Goal: Information Seeking & Learning: Learn about a topic

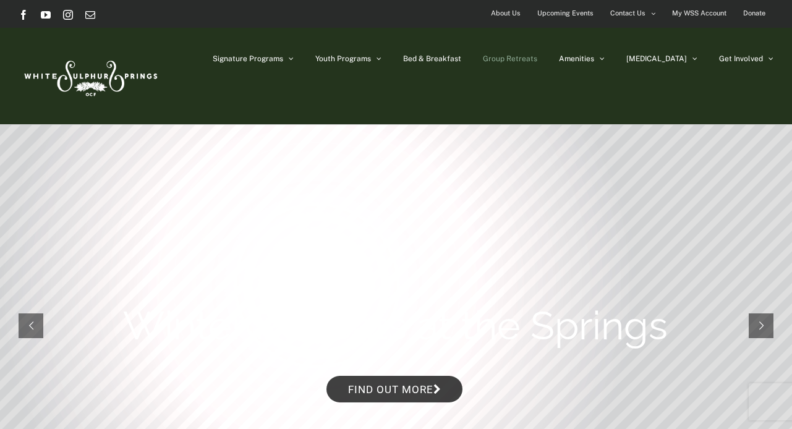
click at [537, 60] on span "Group Retreats" at bounding box center [510, 58] width 54 height 7
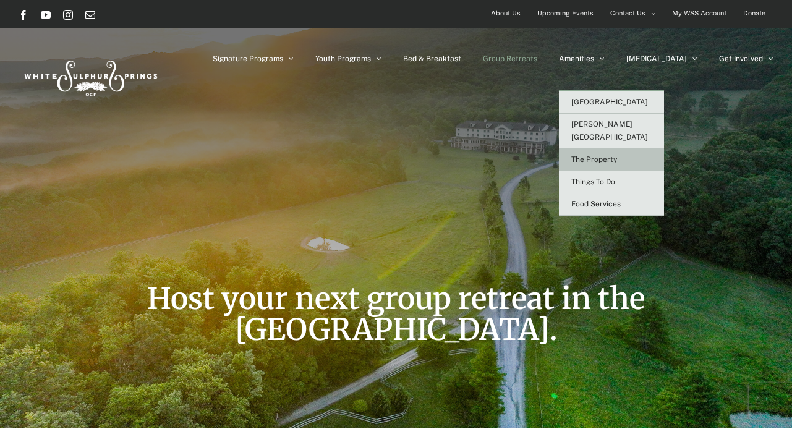
click at [647, 151] on link "The Property" at bounding box center [611, 160] width 105 height 22
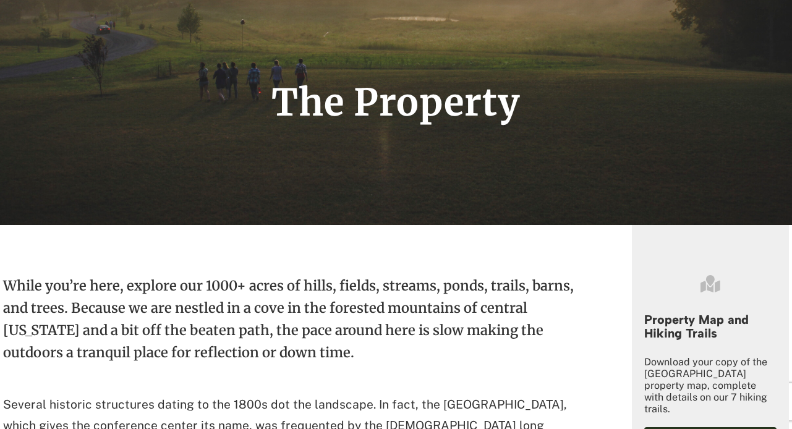
scroll to position [433, 0]
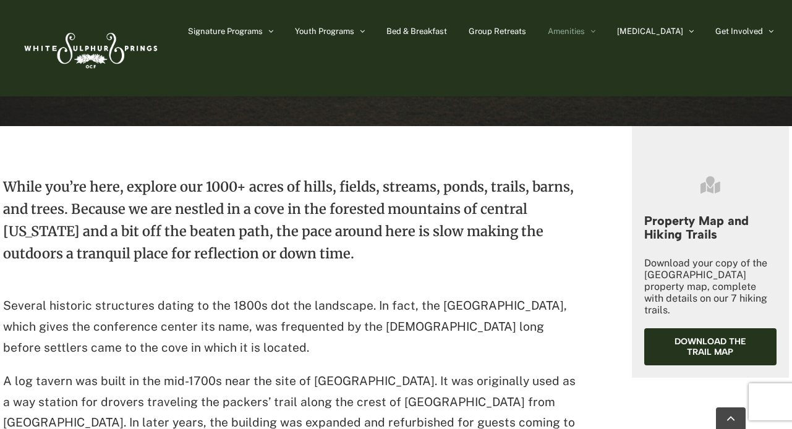
click at [441, 307] on p "Several historic structures dating to the 1800s dot the landscape. In fact, the…" at bounding box center [289, 326] width 573 height 62
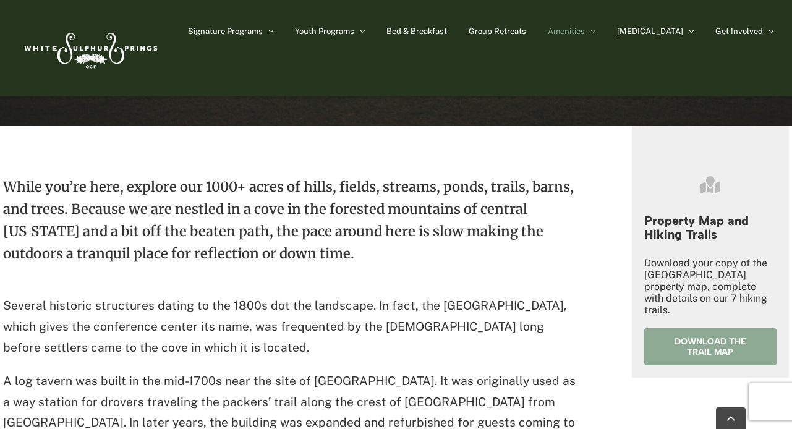
click at [685, 342] on span "Download the trail map" at bounding box center [710, 346] width 96 height 21
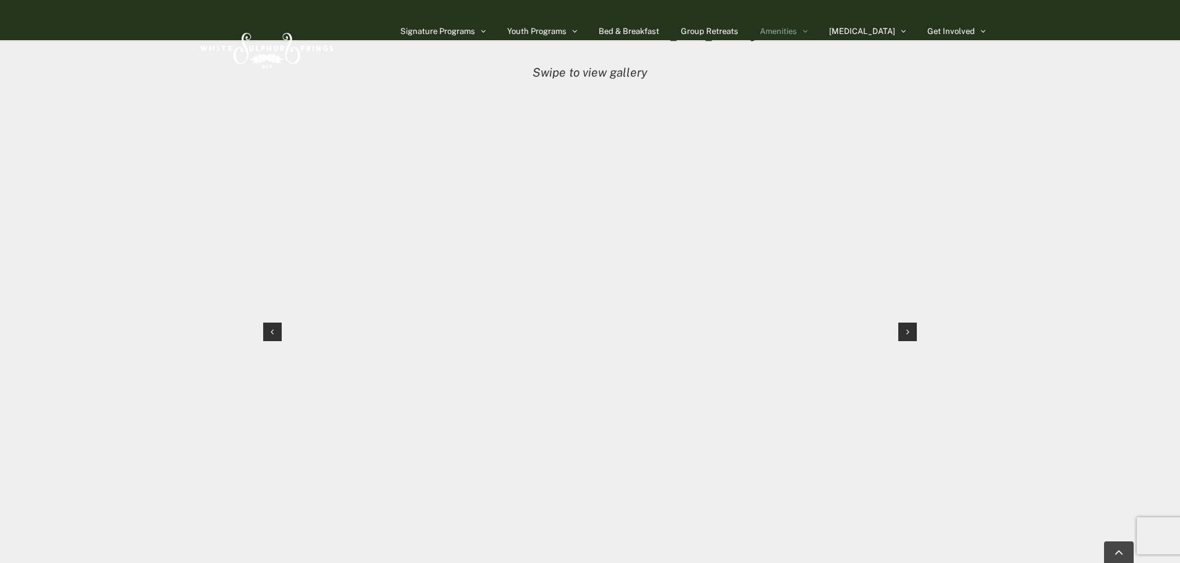
scroll to position [1255, 0]
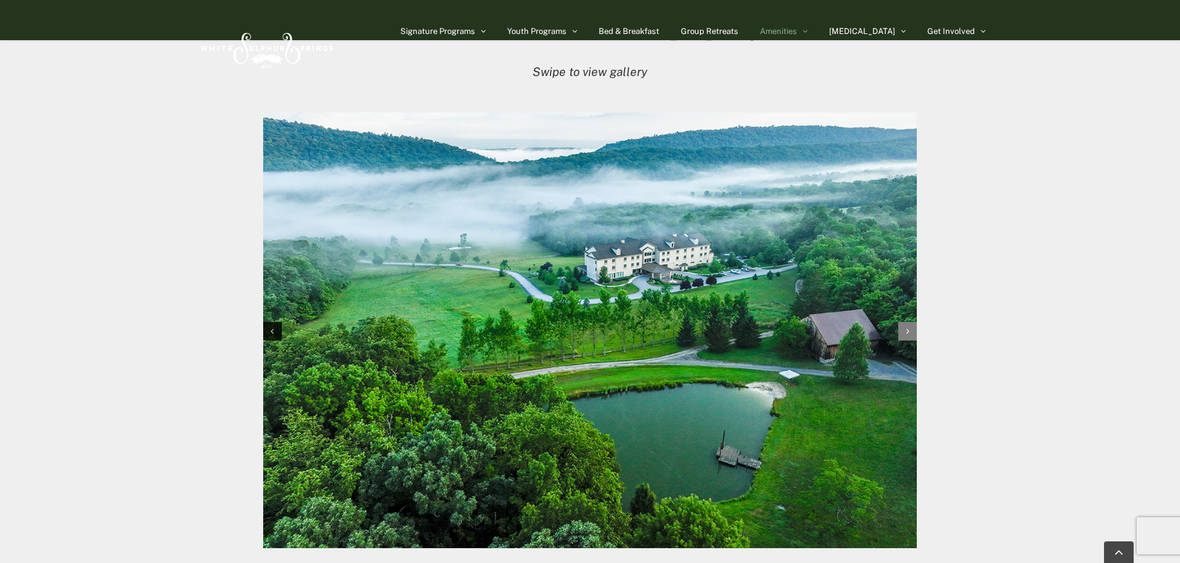
click at [791, 333] on div "Next slide" at bounding box center [908, 331] width 19 height 19
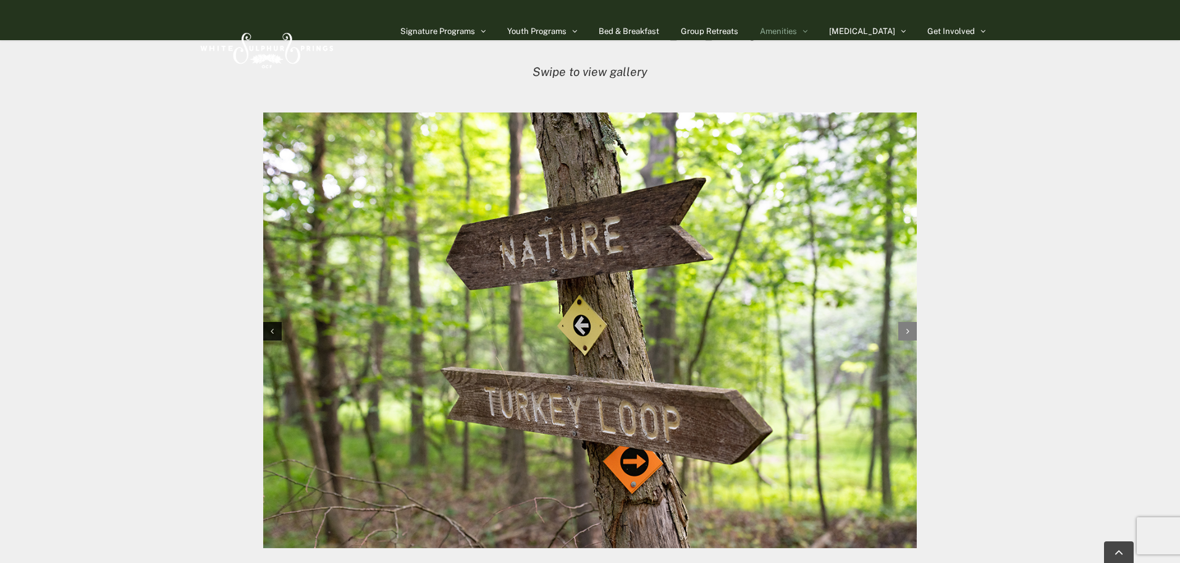
click at [791, 339] on div "Next slide" at bounding box center [908, 331] width 19 height 19
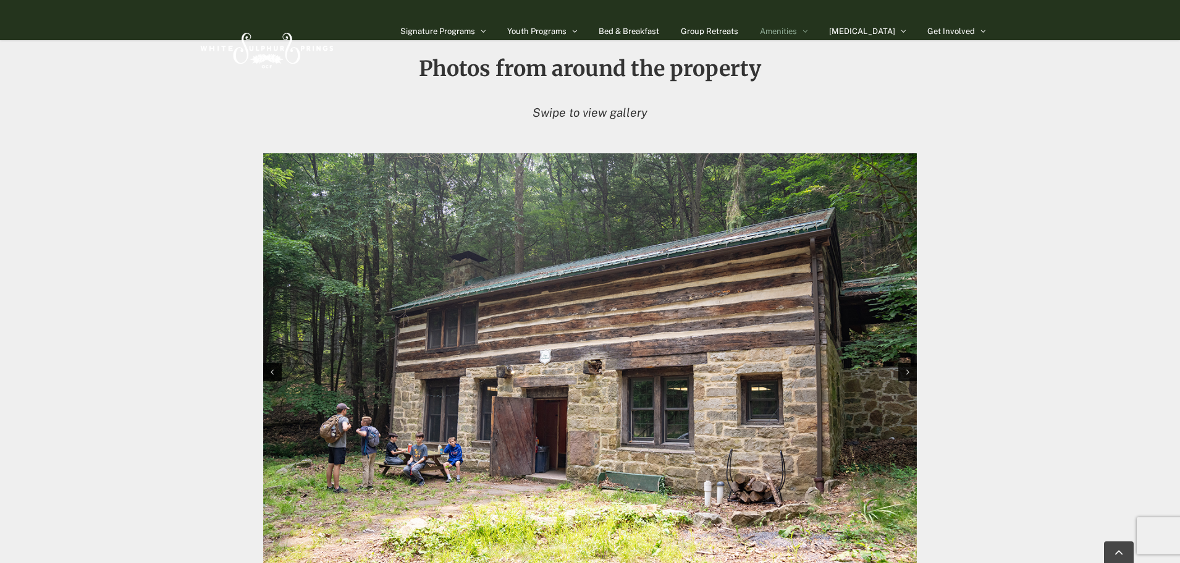
scroll to position [1193, 0]
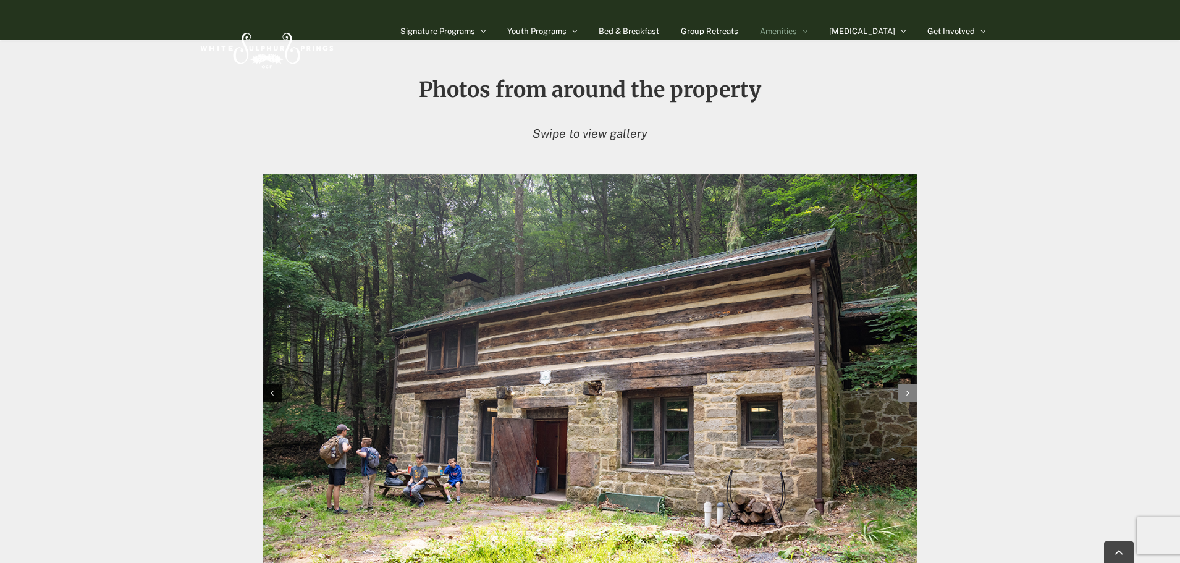
click at [791, 391] on div "Next slide" at bounding box center [908, 393] width 19 height 19
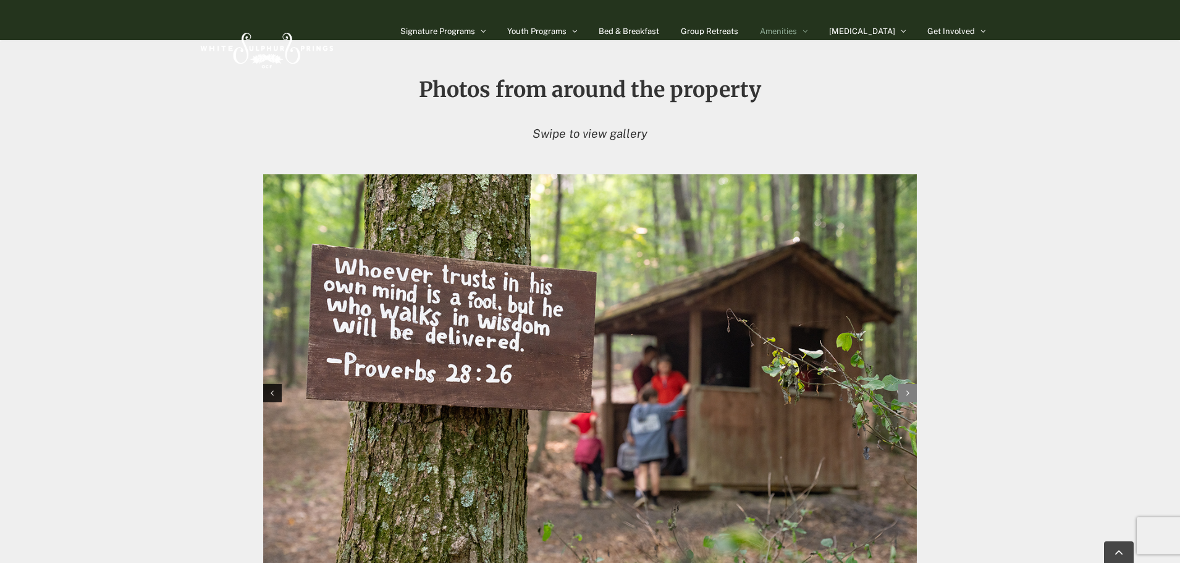
click at [791, 392] on icon "Next slide" at bounding box center [908, 393] width 3 height 9
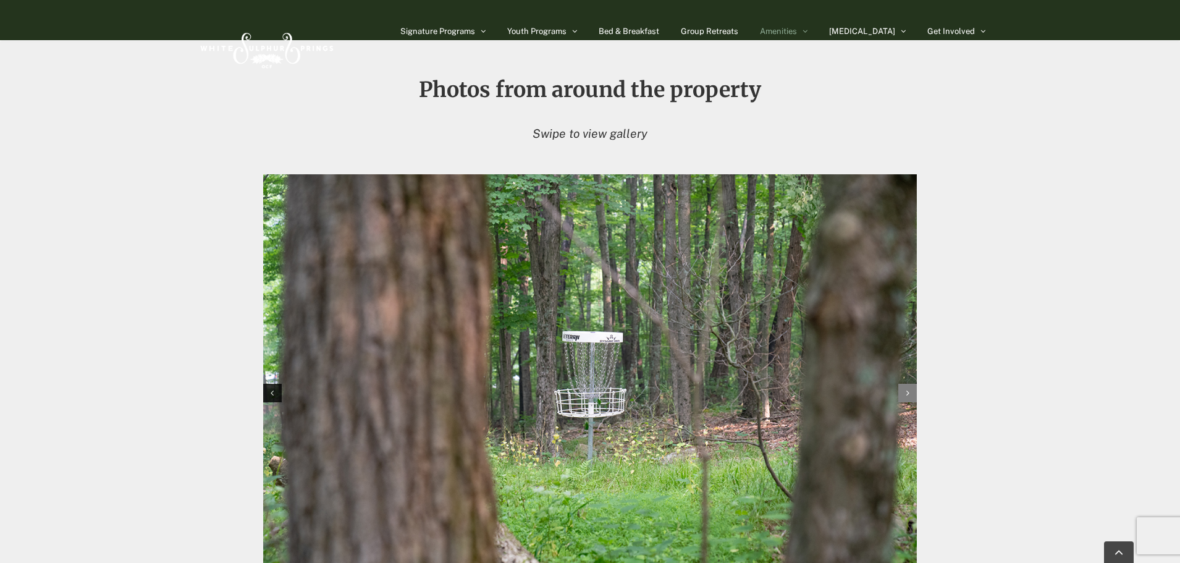
click at [791, 392] on icon "Next slide" at bounding box center [908, 393] width 3 height 9
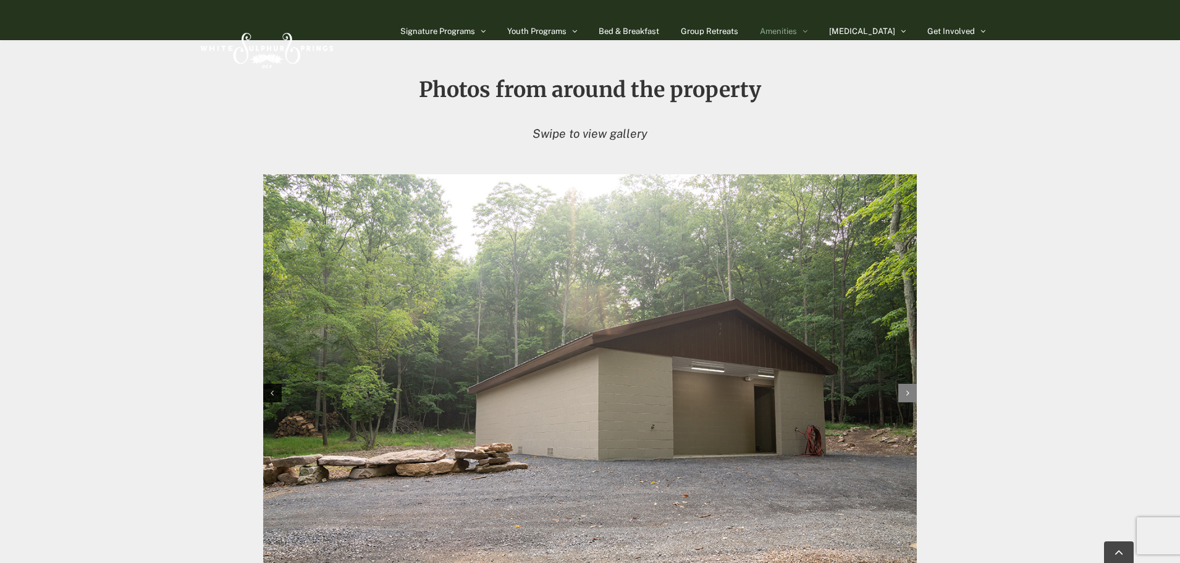
click at [791, 392] on icon "Next slide" at bounding box center [908, 393] width 3 height 9
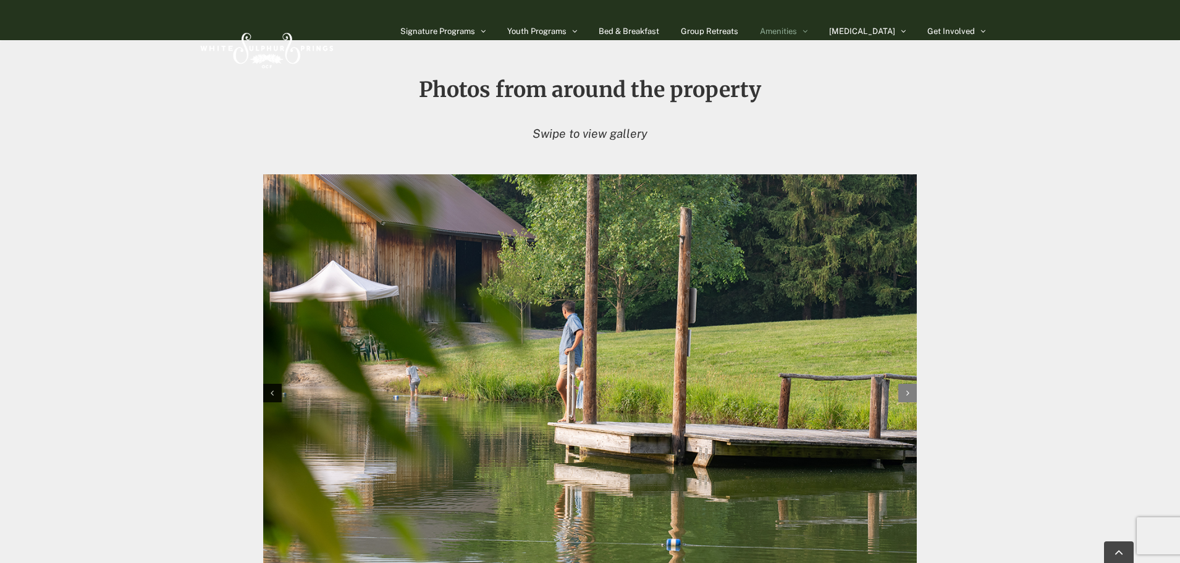
click at [791, 392] on icon "Next slide" at bounding box center [908, 393] width 3 height 9
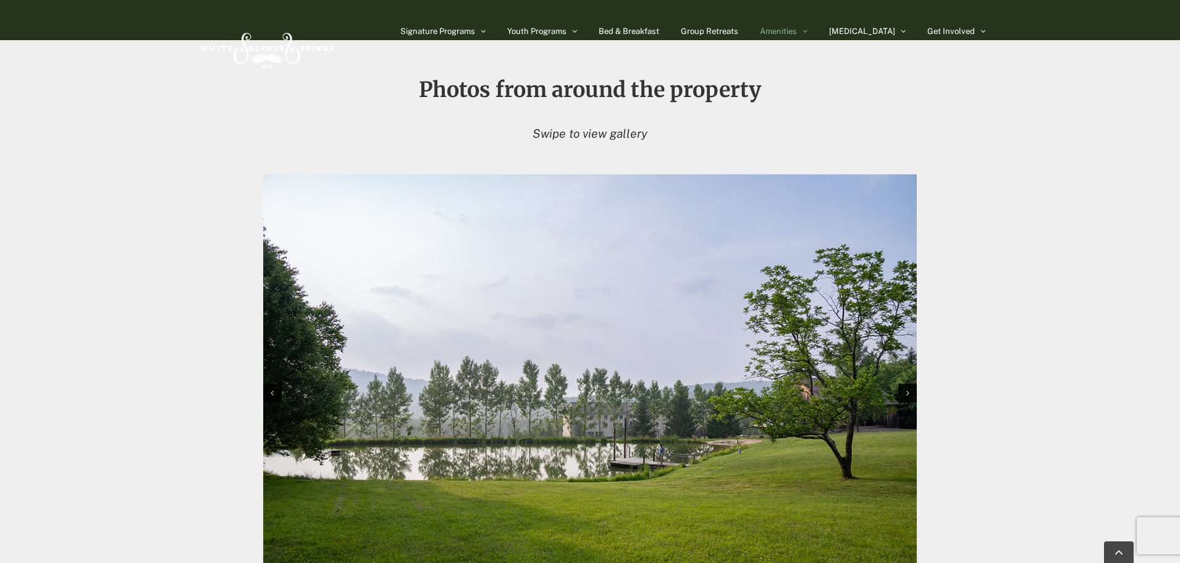
click at [282, 399] on img "8 / 10" at bounding box center [590, 392] width 654 height 436
click at [281, 402] on div "Previous slide" at bounding box center [272, 393] width 19 height 19
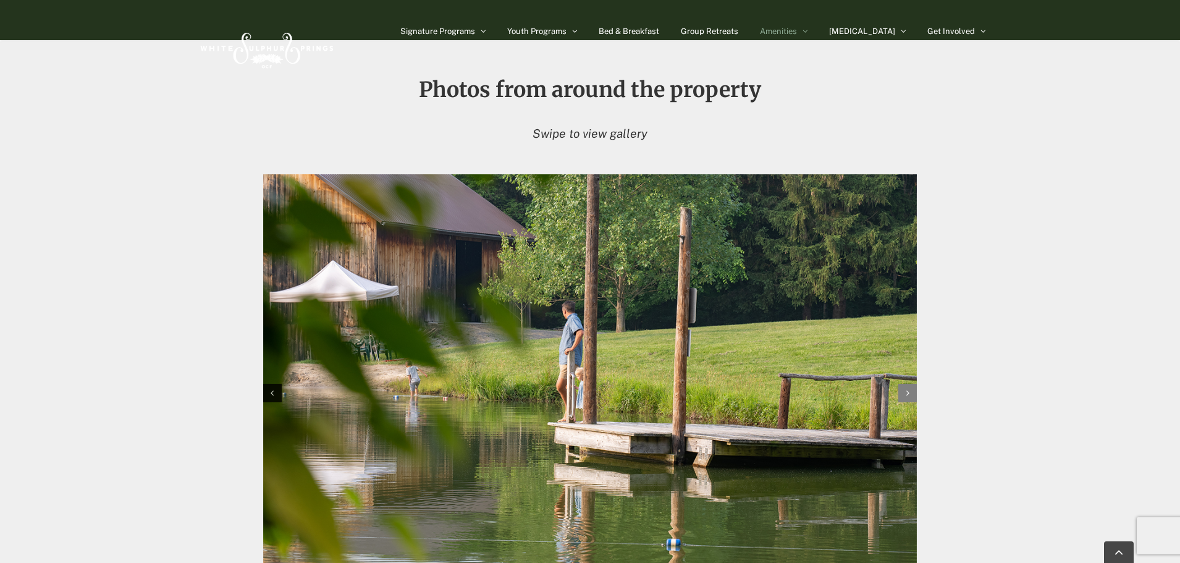
click at [791, 391] on div "Next slide" at bounding box center [908, 393] width 19 height 19
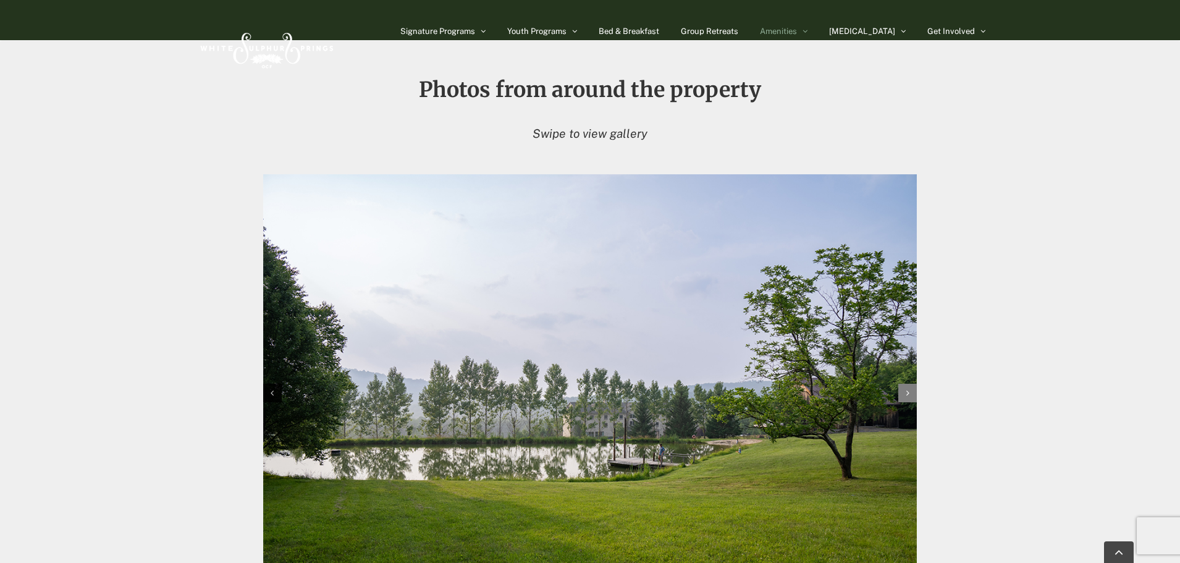
click at [791, 391] on div "Next slide" at bounding box center [908, 393] width 19 height 19
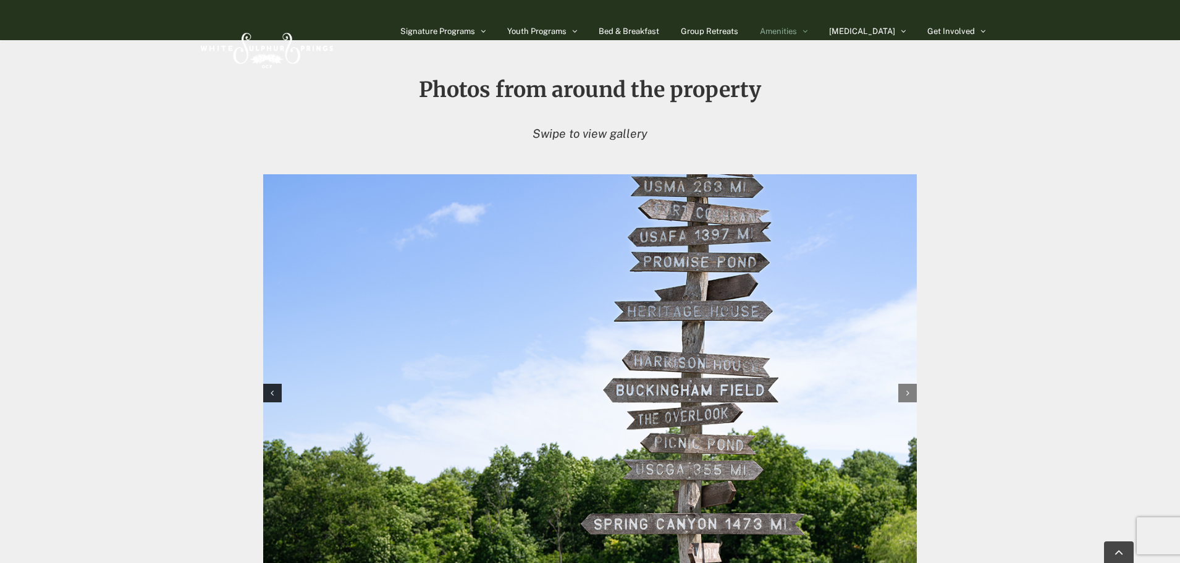
click at [791, 391] on div "Next slide" at bounding box center [908, 393] width 19 height 19
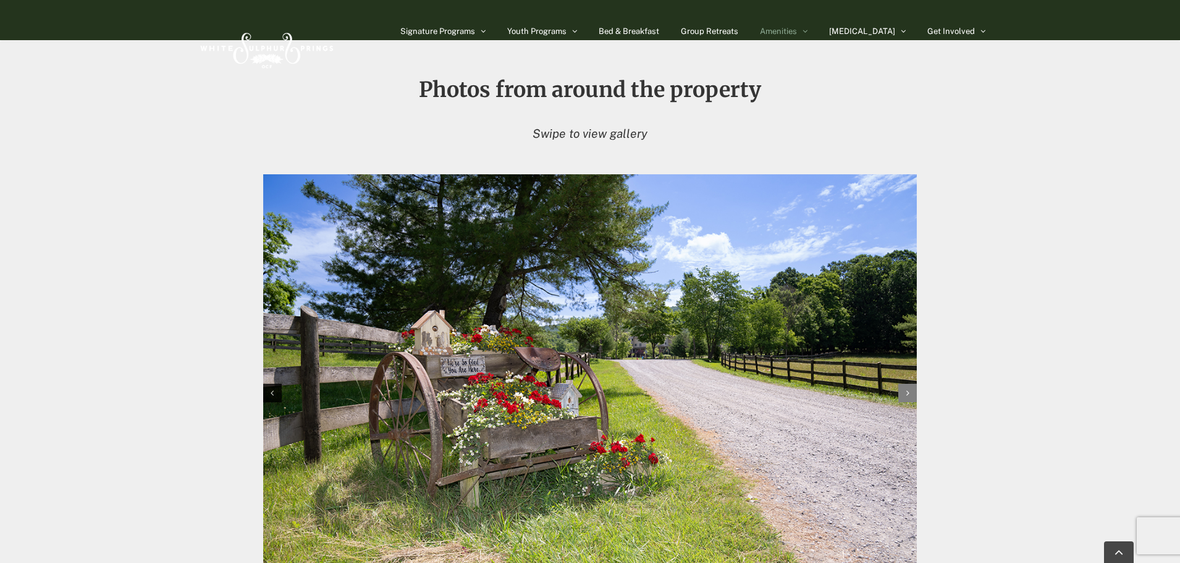
click at [791, 391] on div "Next slide" at bounding box center [908, 393] width 19 height 19
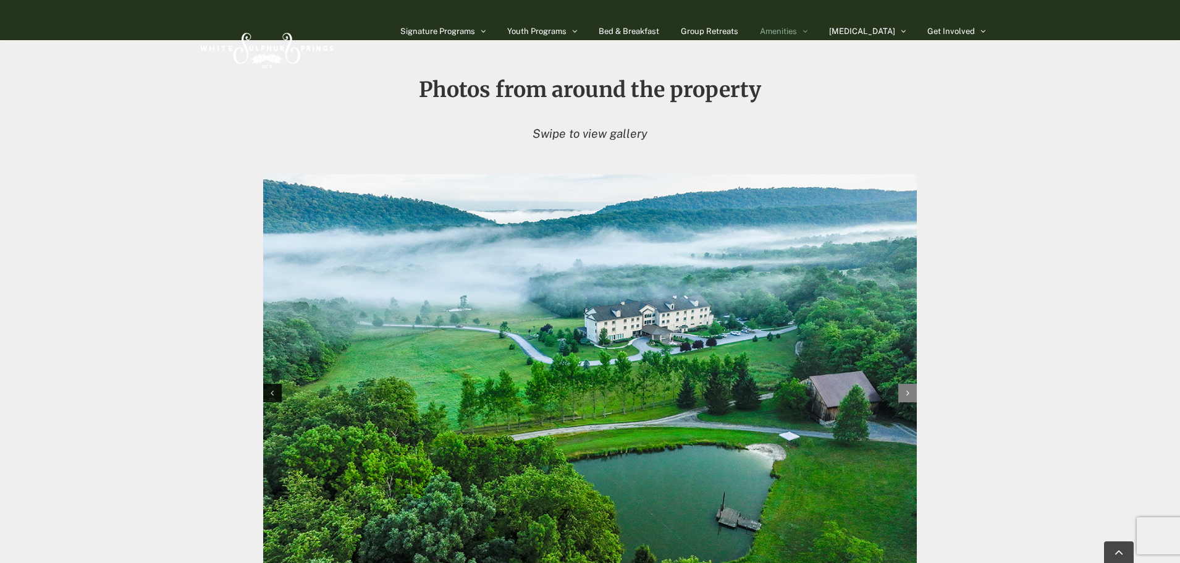
click at [791, 391] on div "Next slide" at bounding box center [908, 393] width 19 height 19
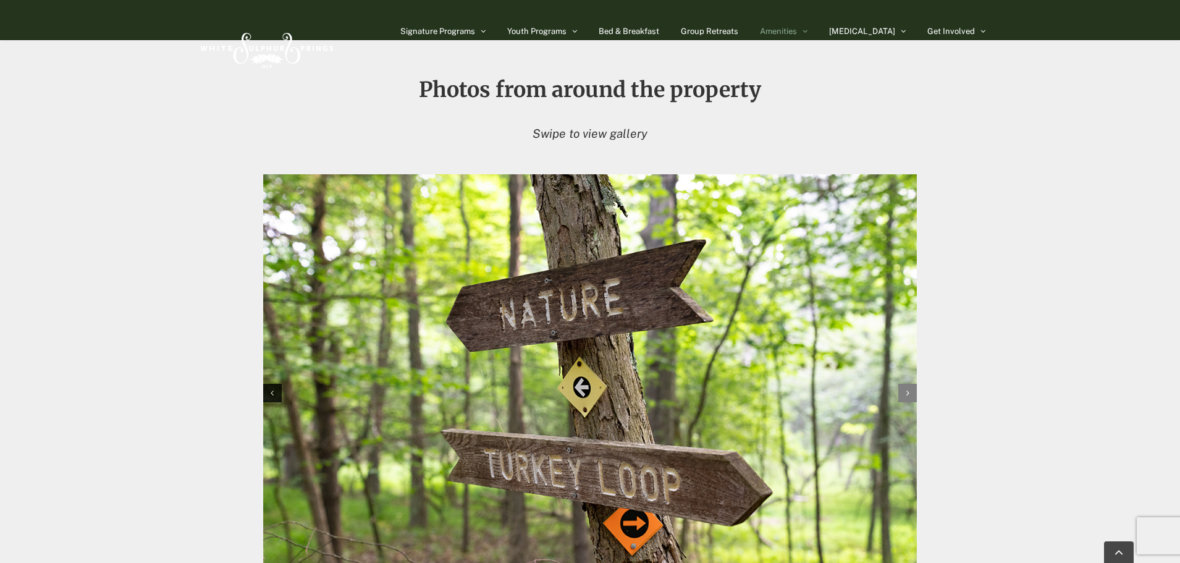
click at [791, 391] on div "Next slide" at bounding box center [908, 393] width 19 height 19
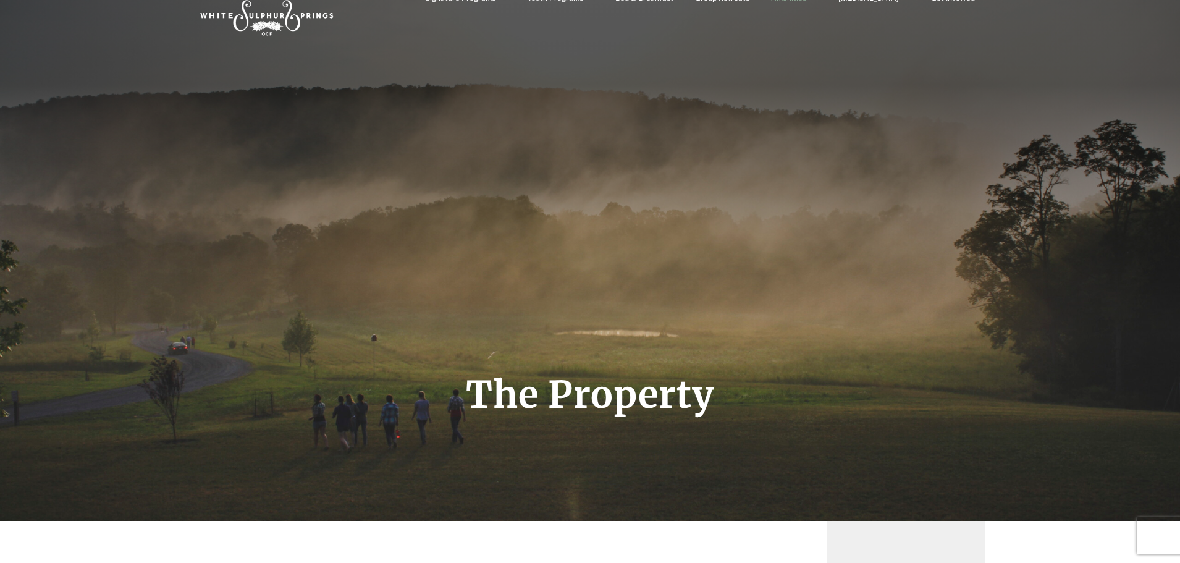
scroll to position [0, 0]
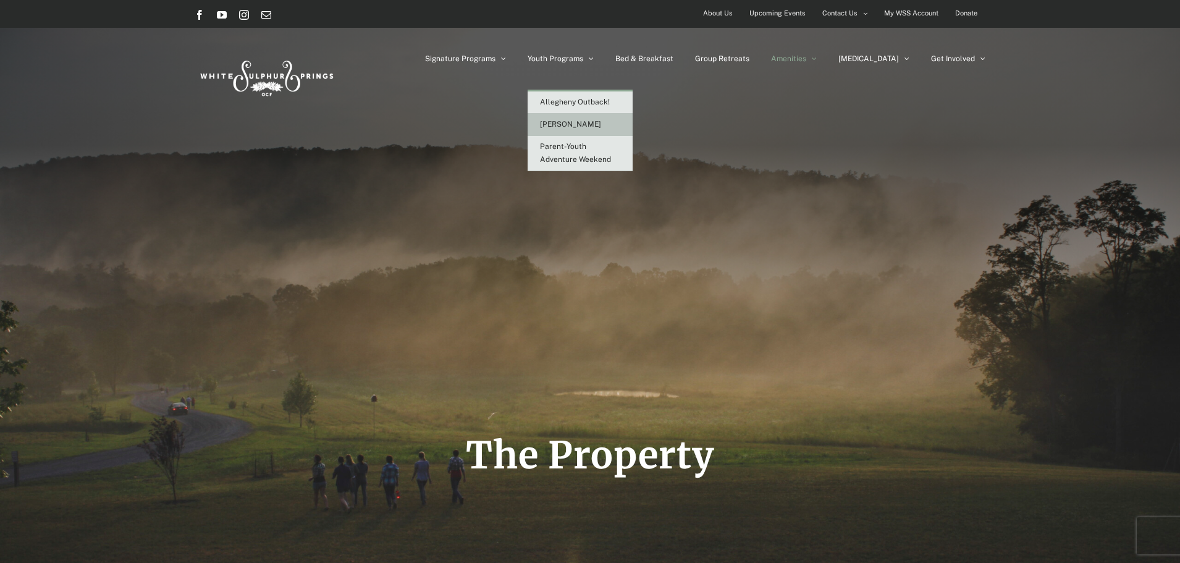
click at [628, 131] on link "[PERSON_NAME]" at bounding box center [580, 125] width 105 height 22
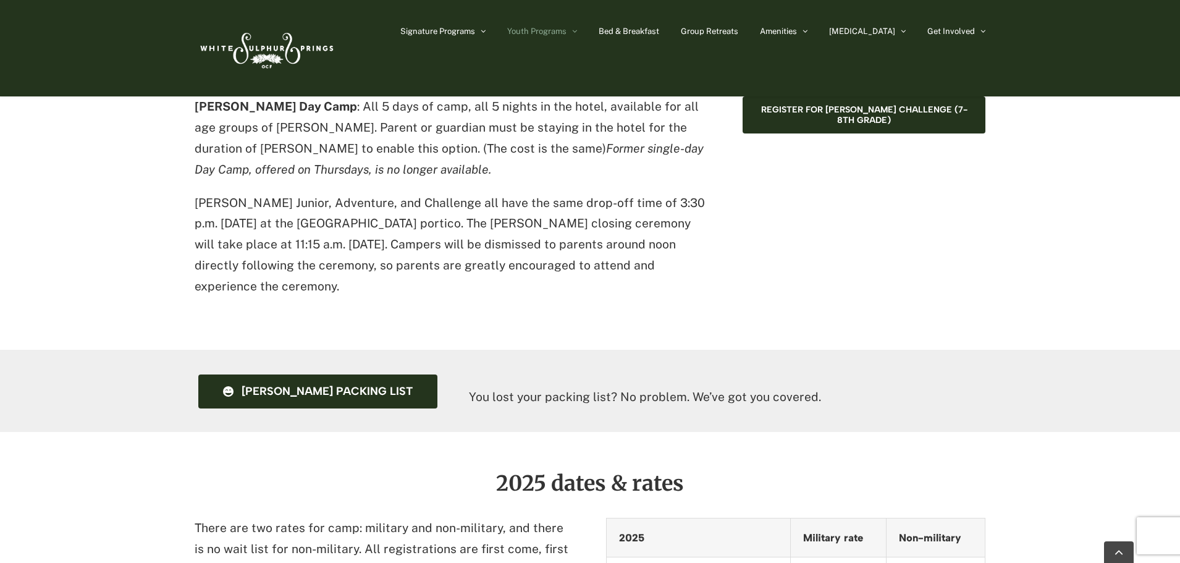
scroll to position [1112, 0]
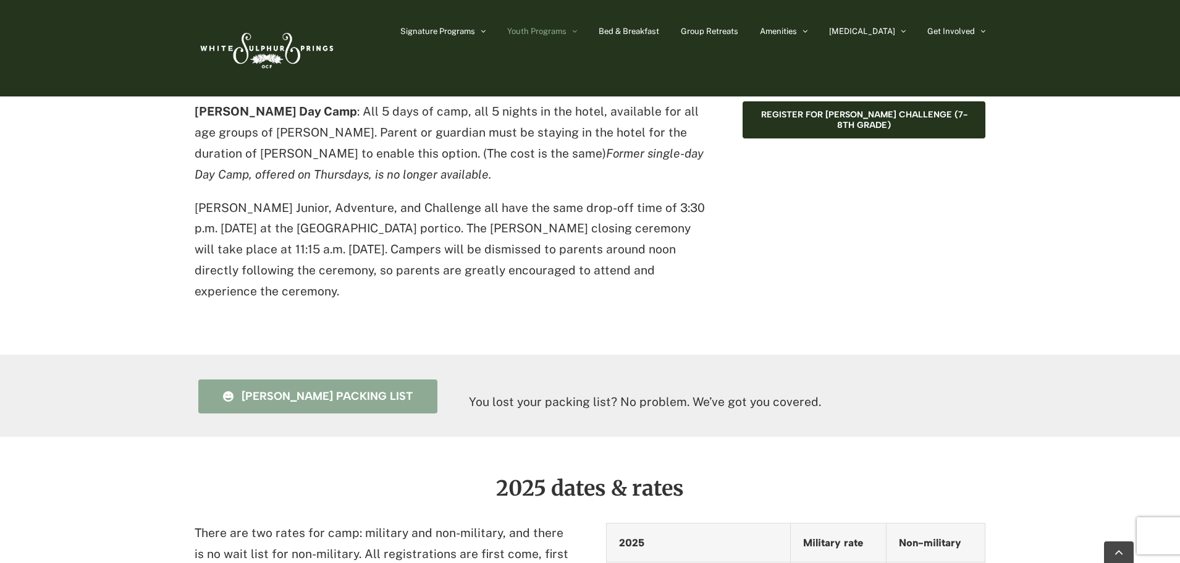
click at [379, 390] on span "Camp Caleb packing list" at bounding box center [327, 396] width 171 height 13
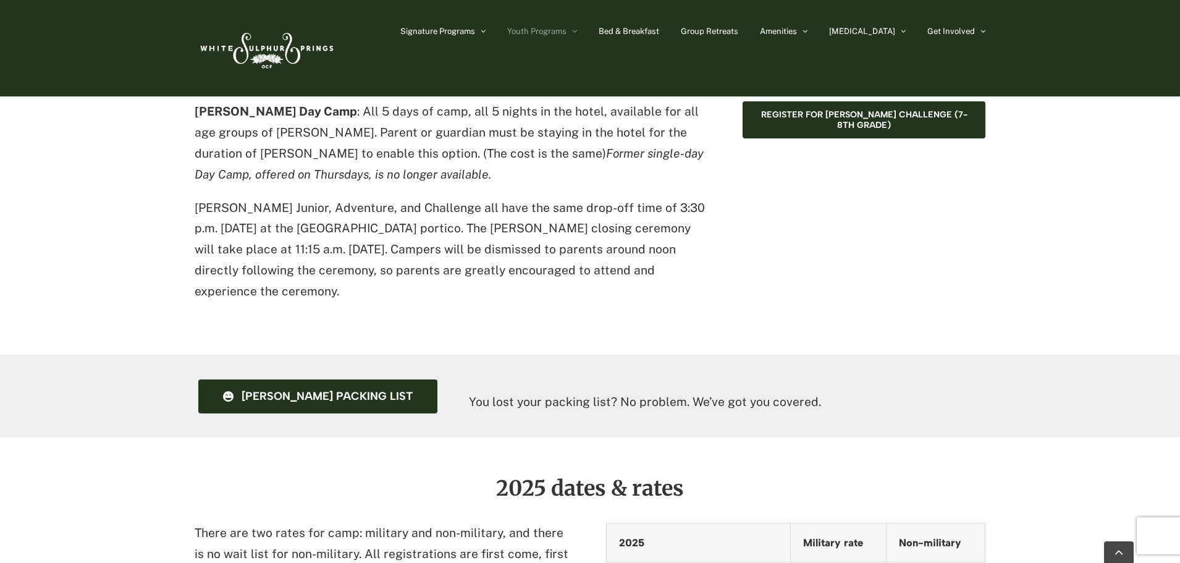
click at [916, 379] on div "You lost your packing list? No problem. We’ve got you covered." at bounding box center [727, 408] width 517 height 58
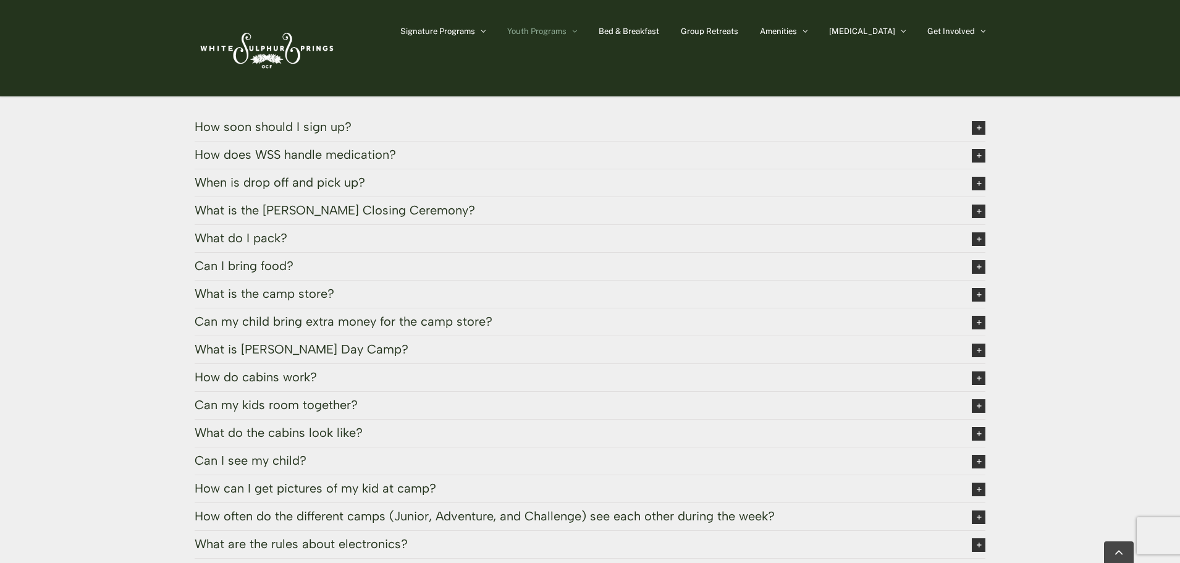
scroll to position [2904, 0]
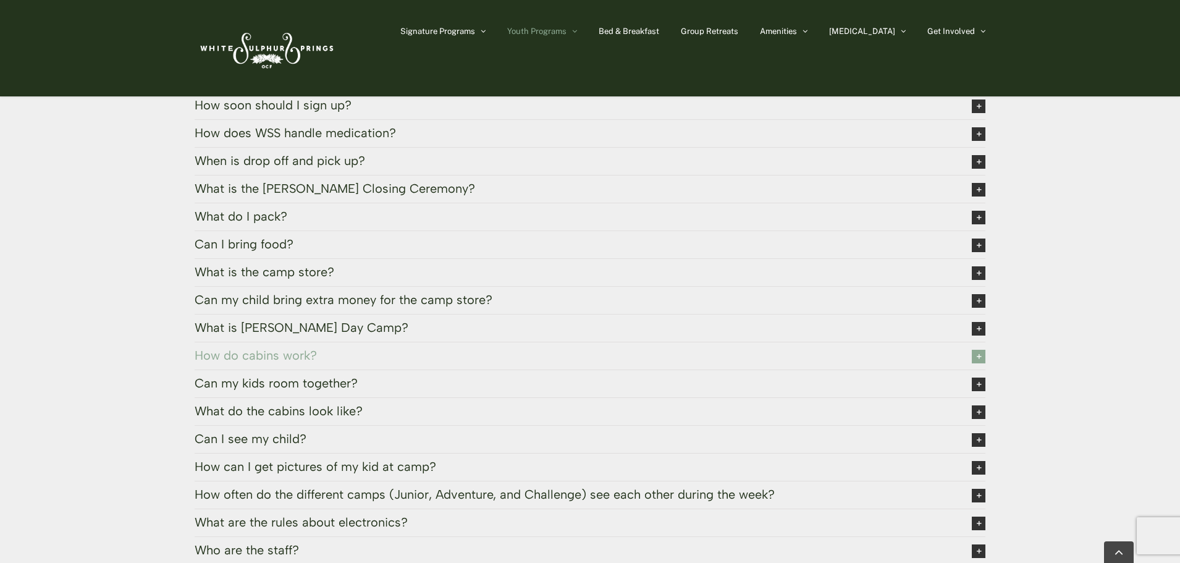
click at [977, 350] on icon at bounding box center [979, 357] width 14 height 14
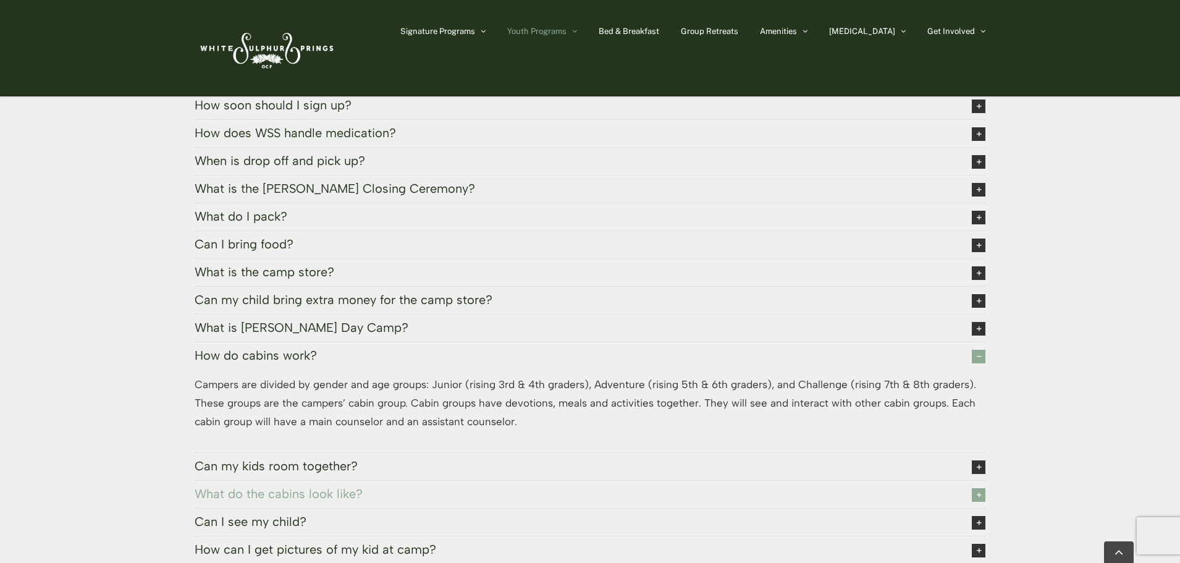
click at [976, 488] on icon at bounding box center [979, 495] width 14 height 14
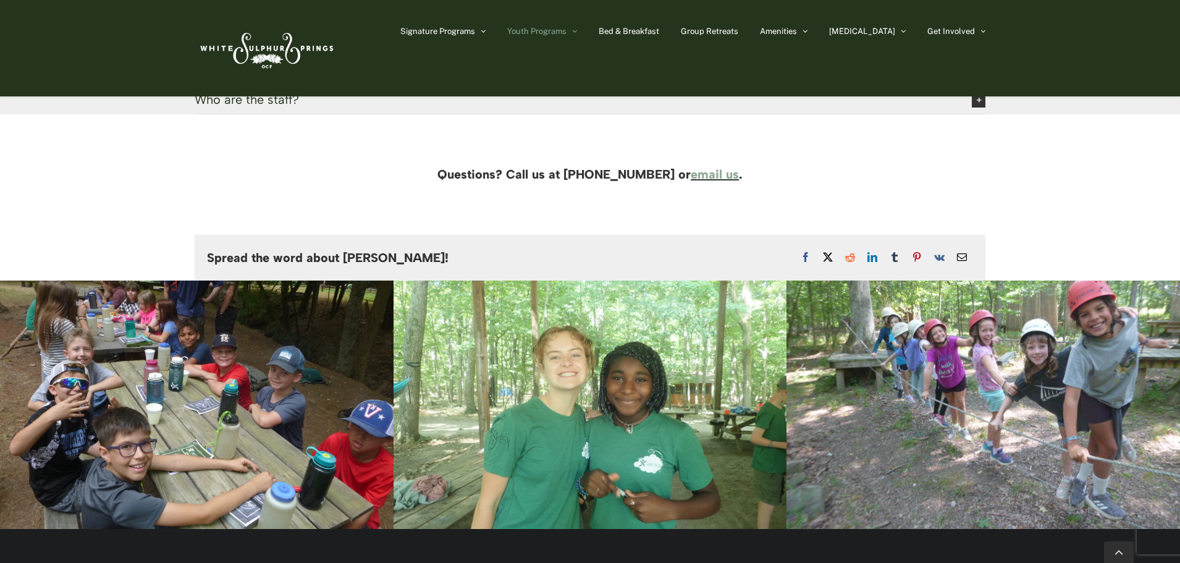
scroll to position [3407, 0]
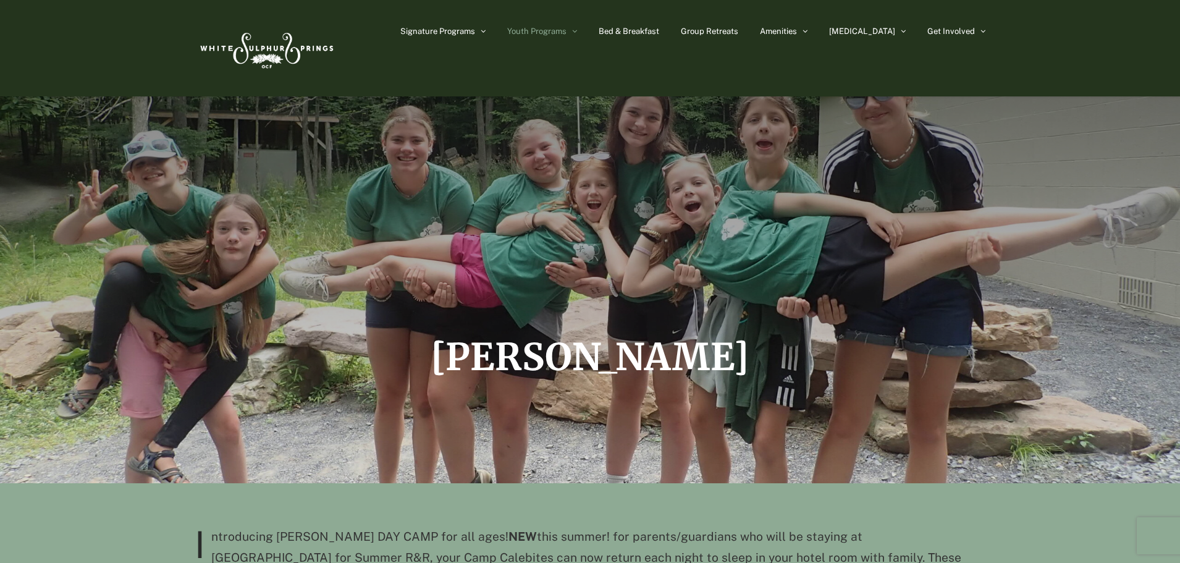
click at [1164, 57] on div "Signature Programs Summer R&R Winter Retreat Holistic Health Workshop Resurrect…" at bounding box center [590, 48] width 1180 height 96
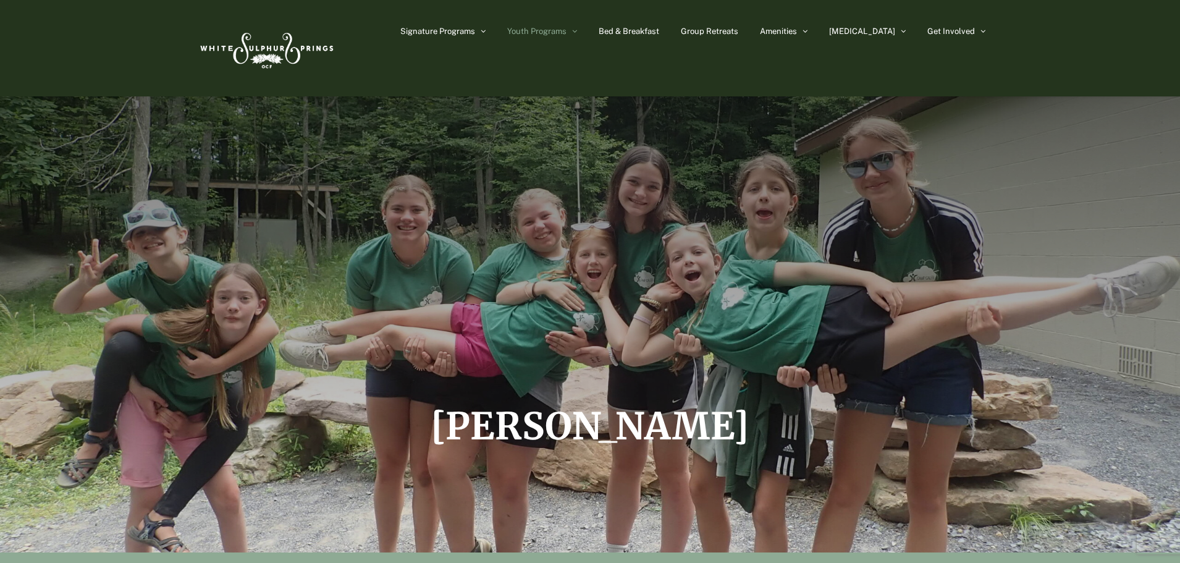
scroll to position [0, 0]
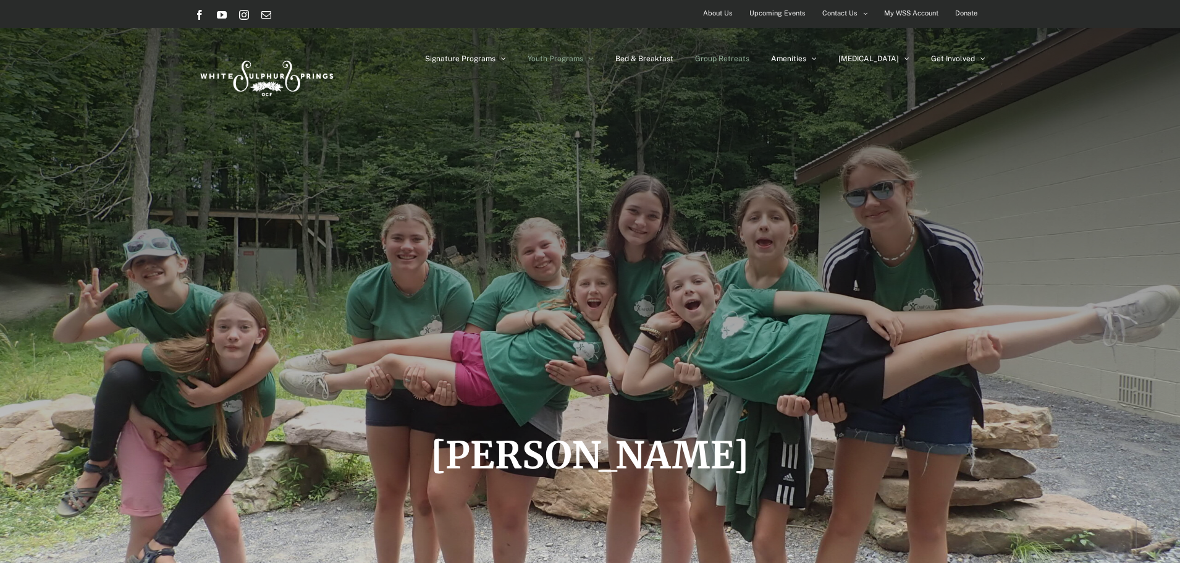
click at [750, 57] on span "Group Retreats" at bounding box center [722, 58] width 54 height 7
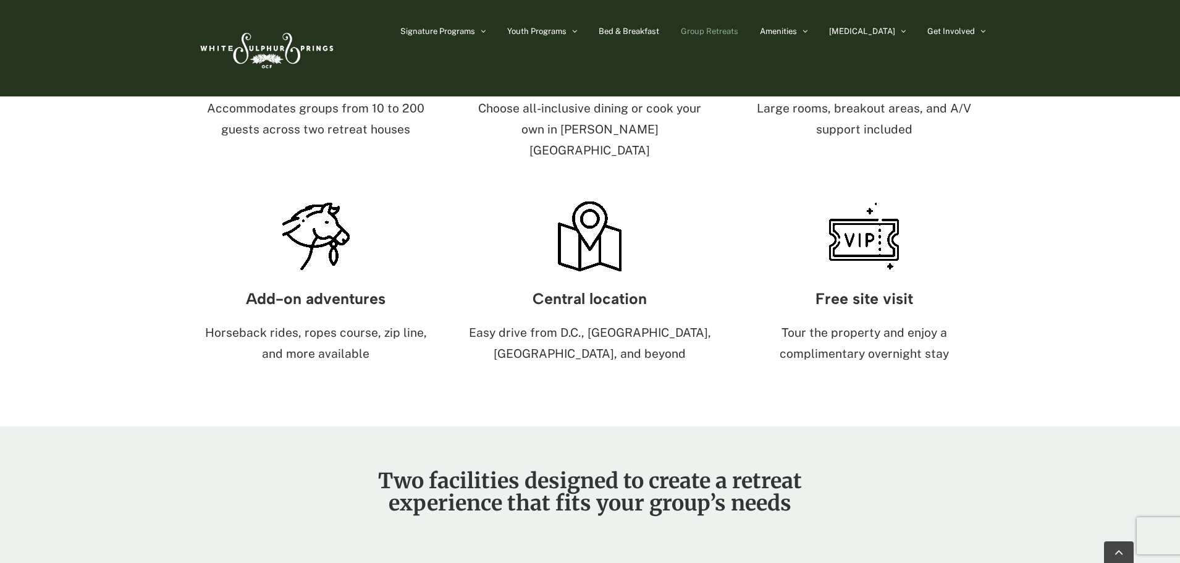
scroll to position [556, 0]
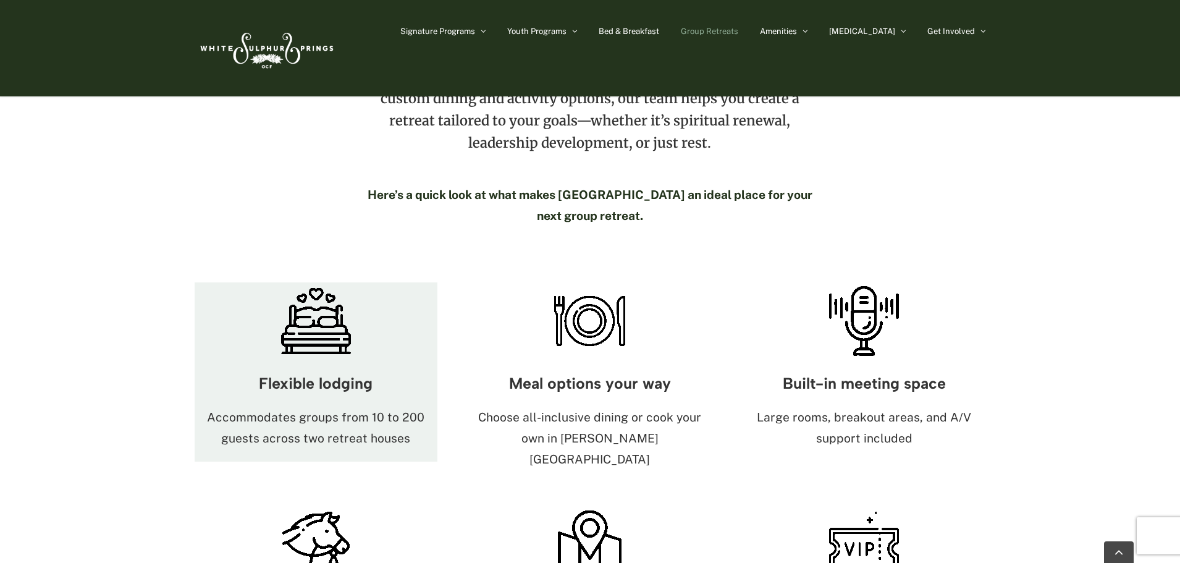
click at [293, 375] on h3 "Flexible lodging" at bounding box center [316, 383] width 243 height 17
click at [305, 298] on img at bounding box center [315, 320] width 77 height 77
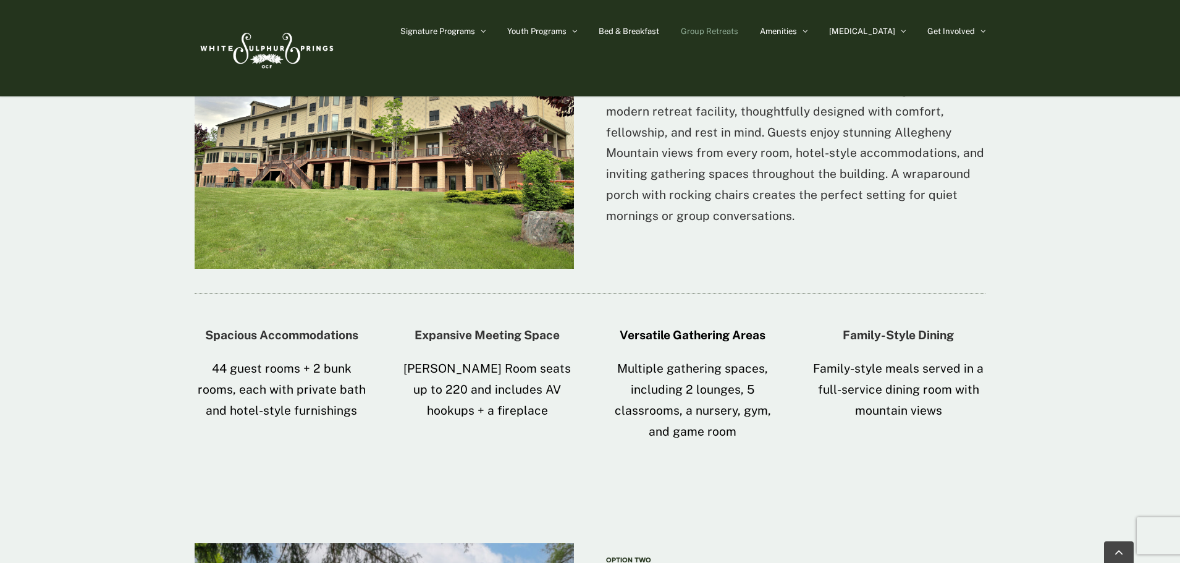
scroll to position [1854, 0]
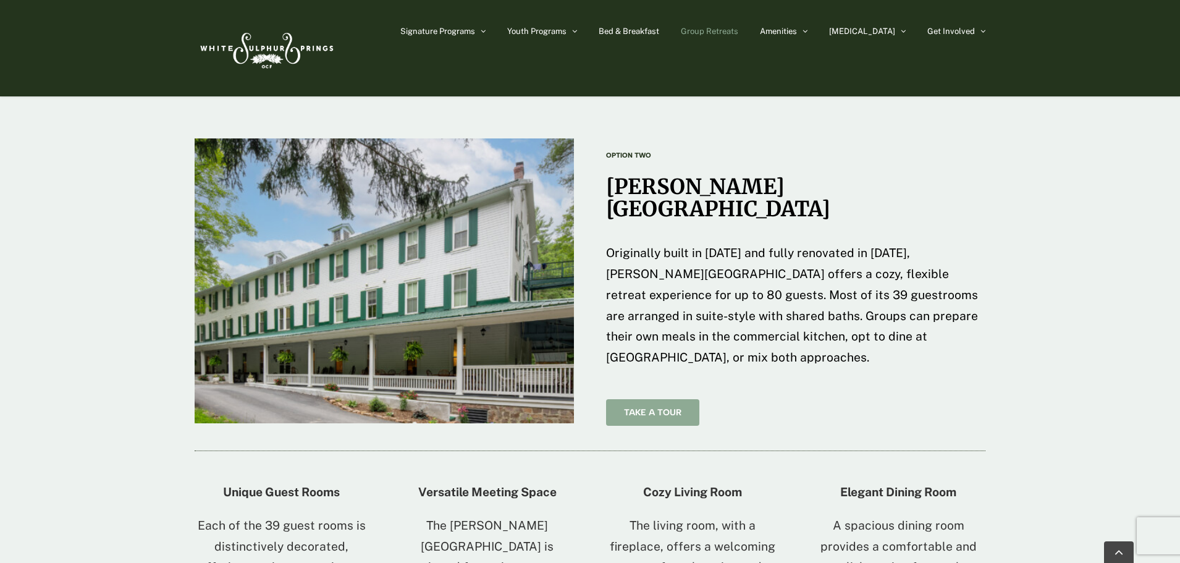
click at [662, 399] on link "Take A Tour" at bounding box center [652, 412] width 93 height 27
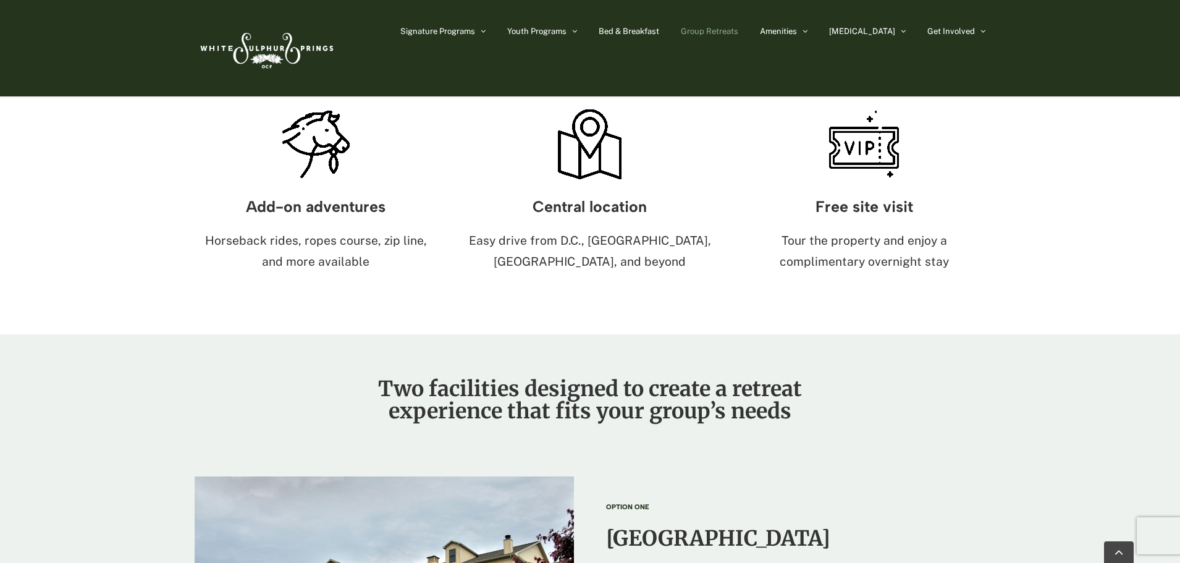
scroll to position [803, 0]
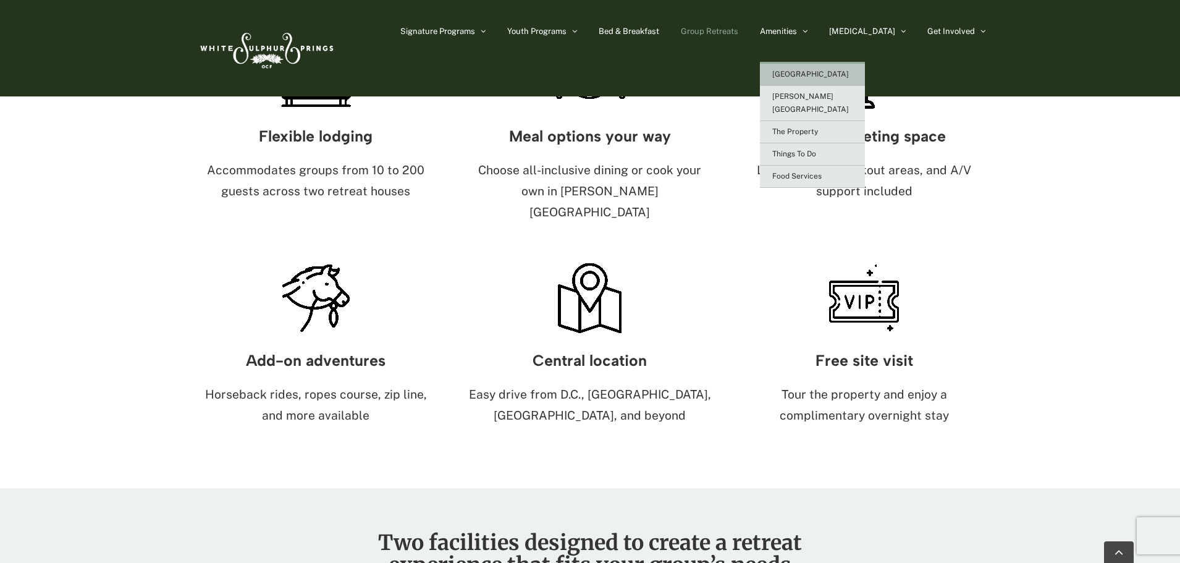
click at [842, 75] on span "[GEOGRAPHIC_DATA]" at bounding box center [810, 74] width 77 height 9
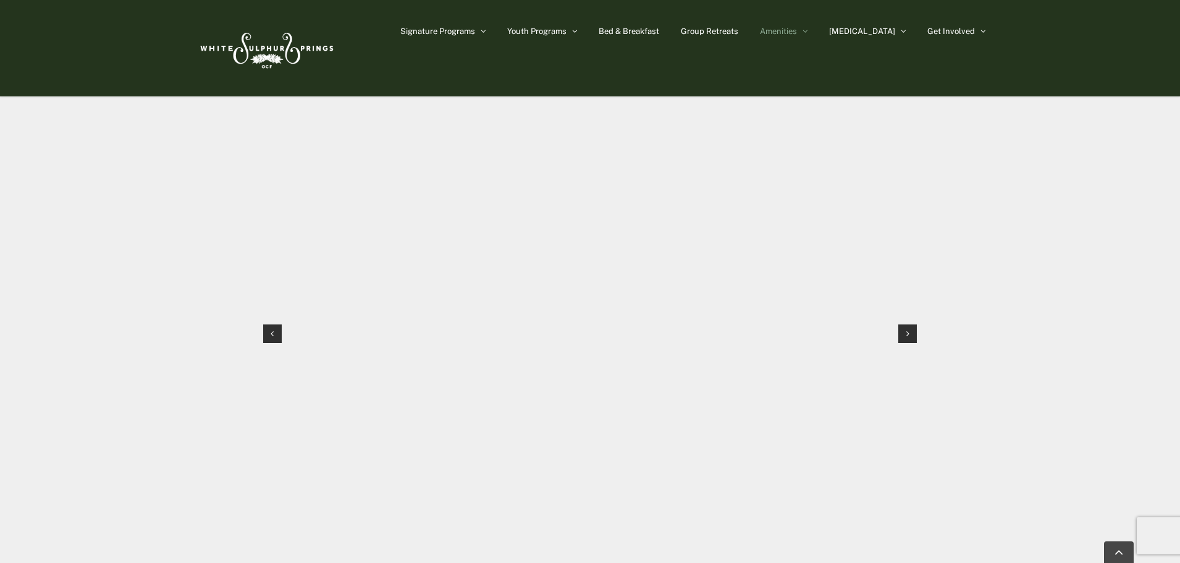
scroll to position [1174, 0]
click at [903, 324] on div "Next slide" at bounding box center [908, 333] width 19 height 19
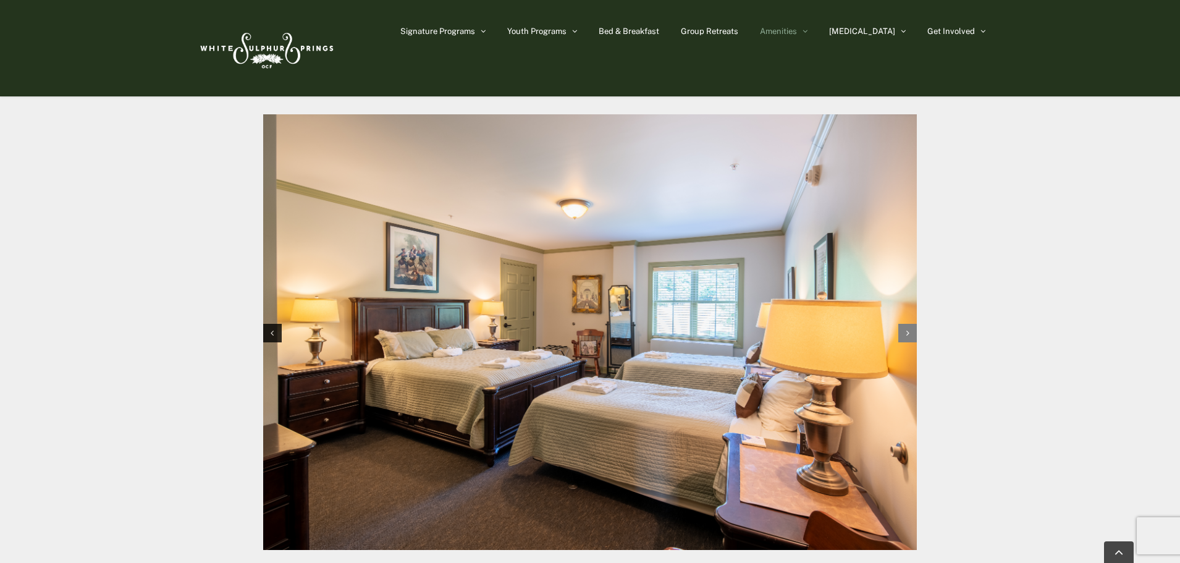
click at [903, 324] on div "Next slide" at bounding box center [908, 333] width 19 height 19
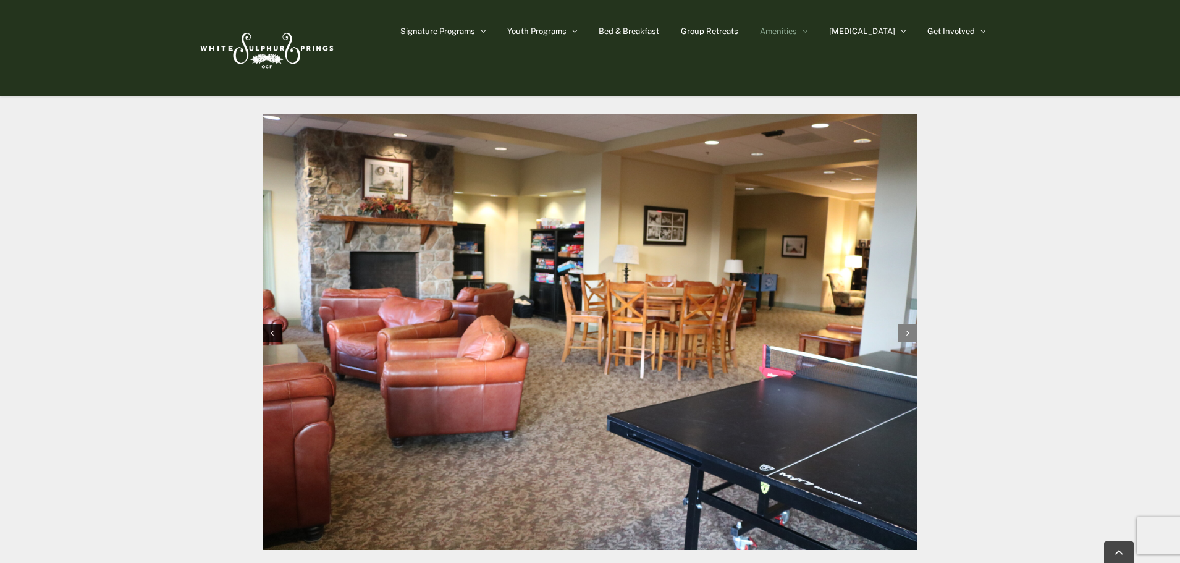
click at [903, 324] on div "Next slide" at bounding box center [908, 333] width 19 height 19
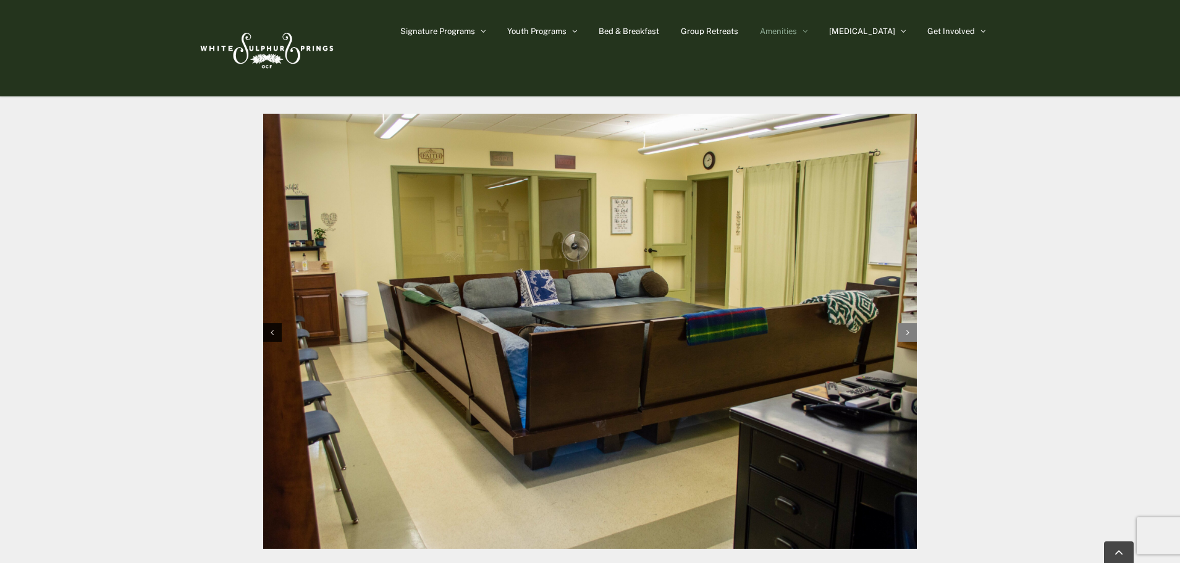
click at [903, 323] on div "Next slide" at bounding box center [908, 332] width 19 height 19
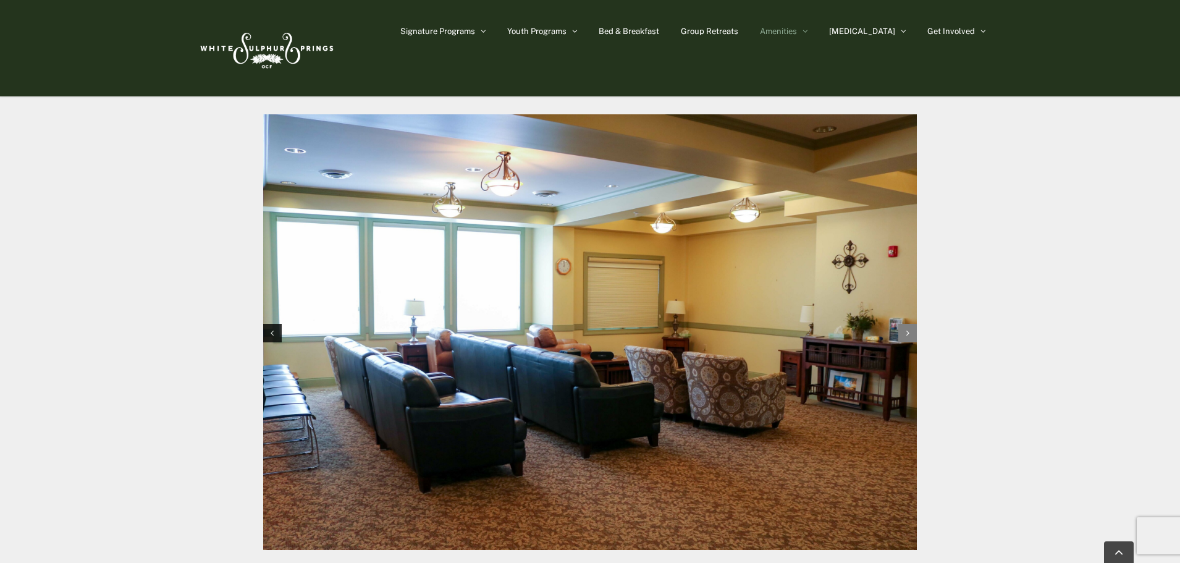
click at [903, 324] on div "Next slide" at bounding box center [908, 333] width 19 height 19
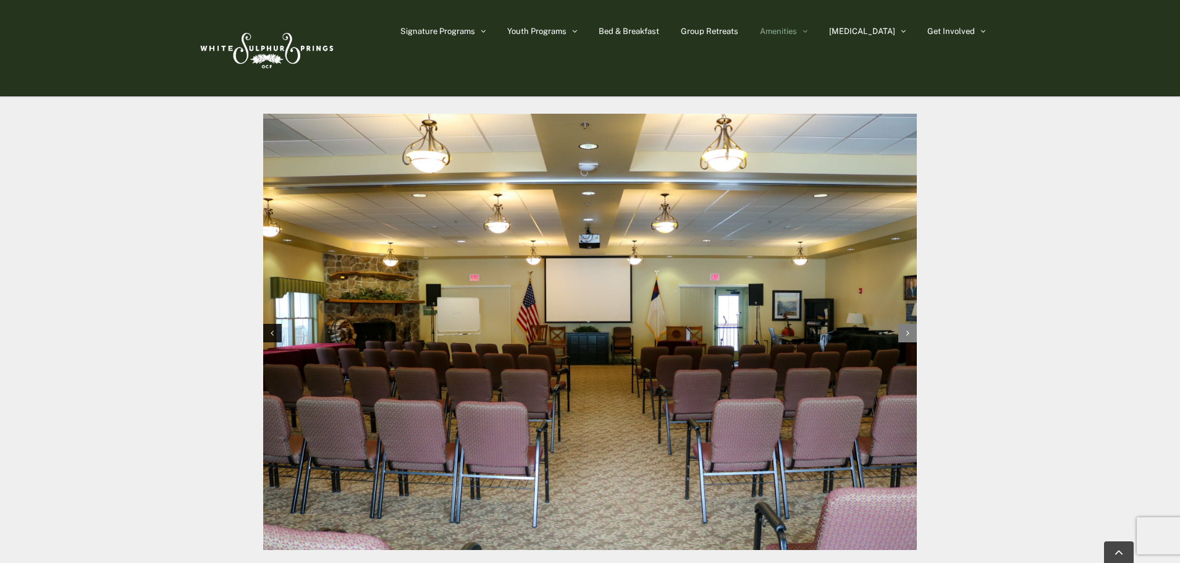
click at [903, 324] on div "Next slide" at bounding box center [908, 333] width 19 height 19
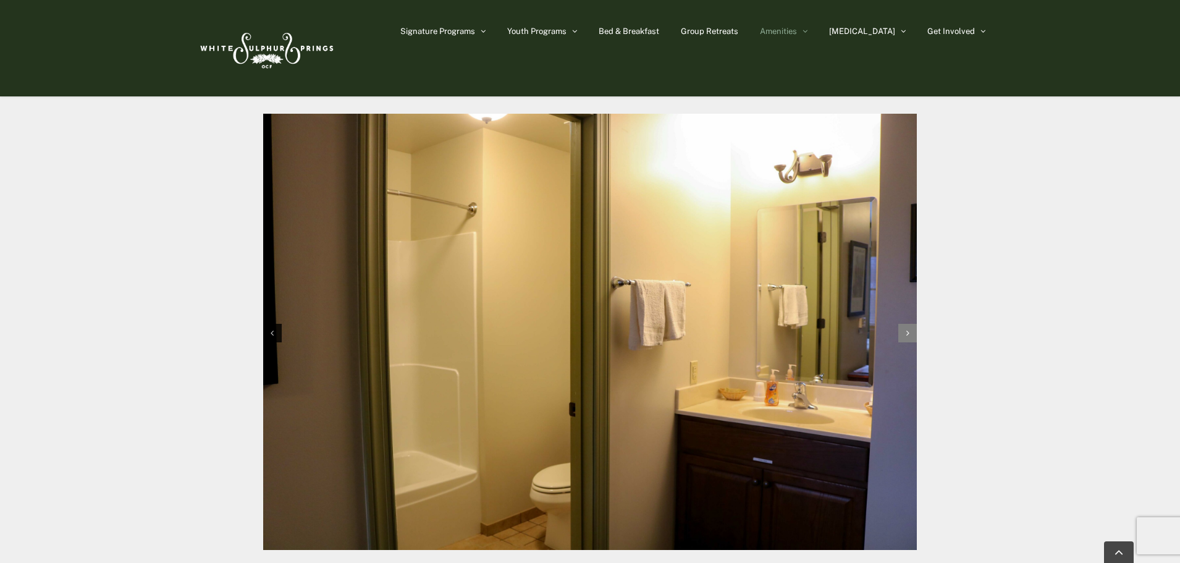
click at [903, 324] on div "Next slide" at bounding box center [908, 333] width 19 height 19
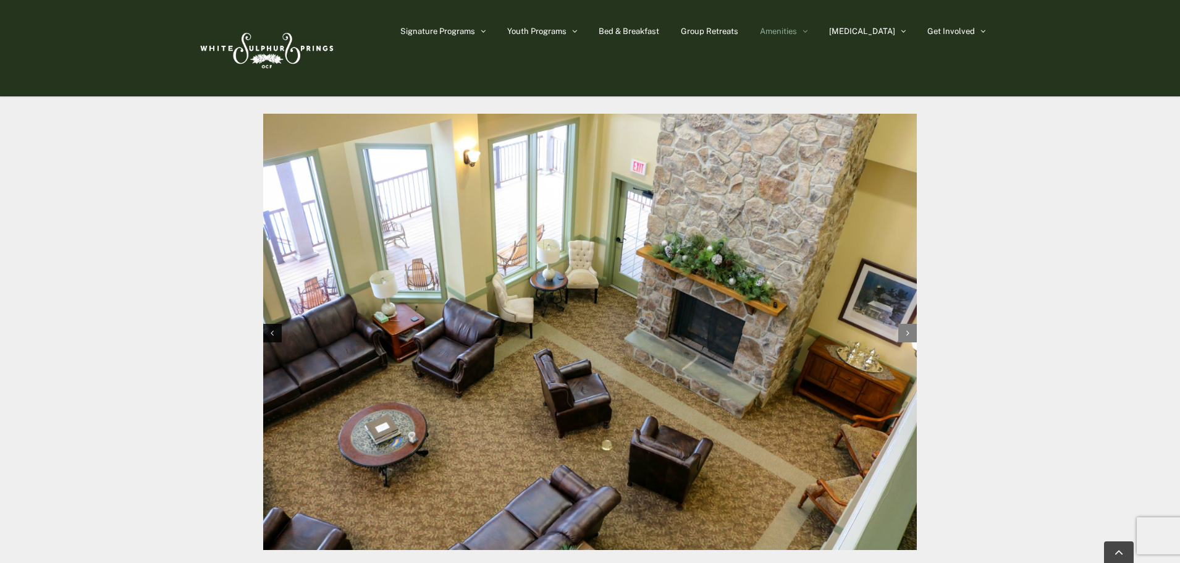
click at [903, 324] on div "Next slide" at bounding box center [908, 333] width 19 height 19
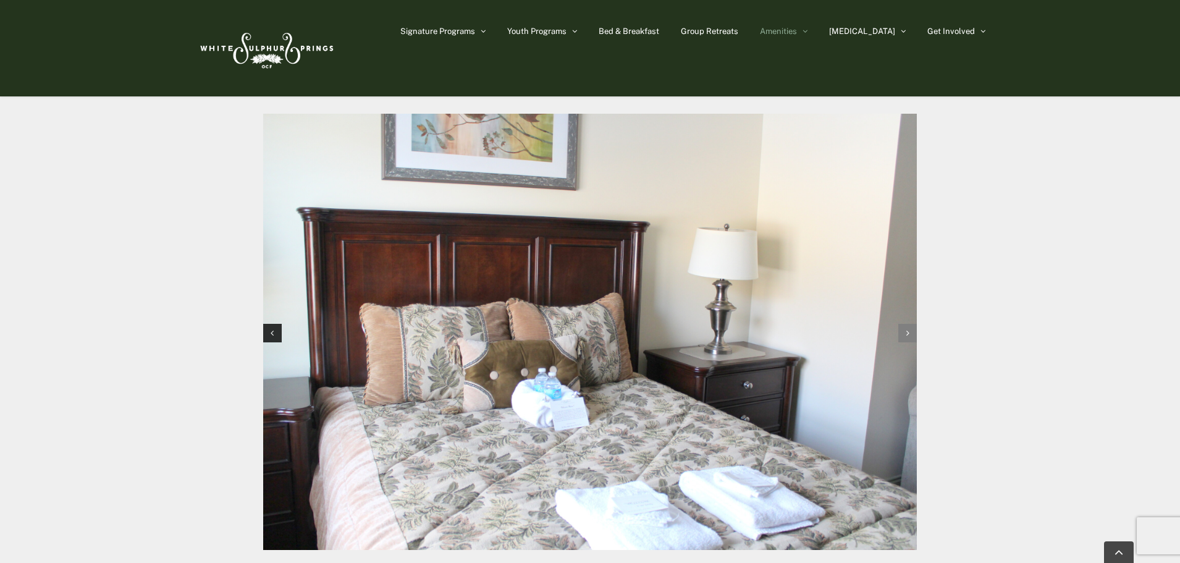
click at [903, 324] on div "Next slide" at bounding box center [908, 333] width 19 height 19
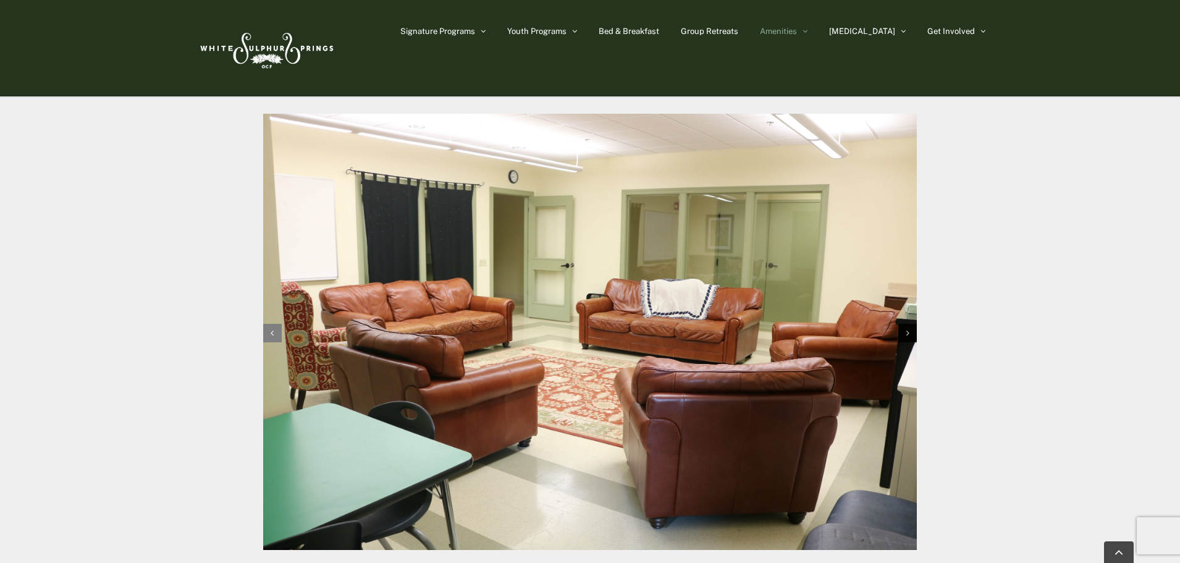
click at [271, 329] on icon "Previous slide" at bounding box center [272, 333] width 3 height 9
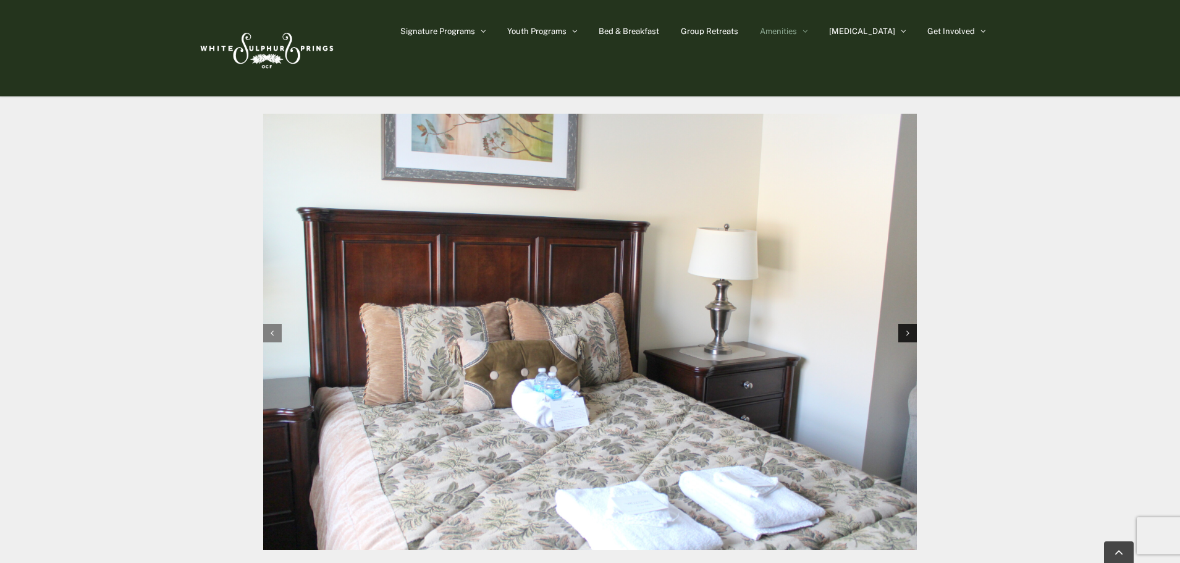
click at [271, 329] on icon "Previous slide" at bounding box center [272, 333] width 3 height 9
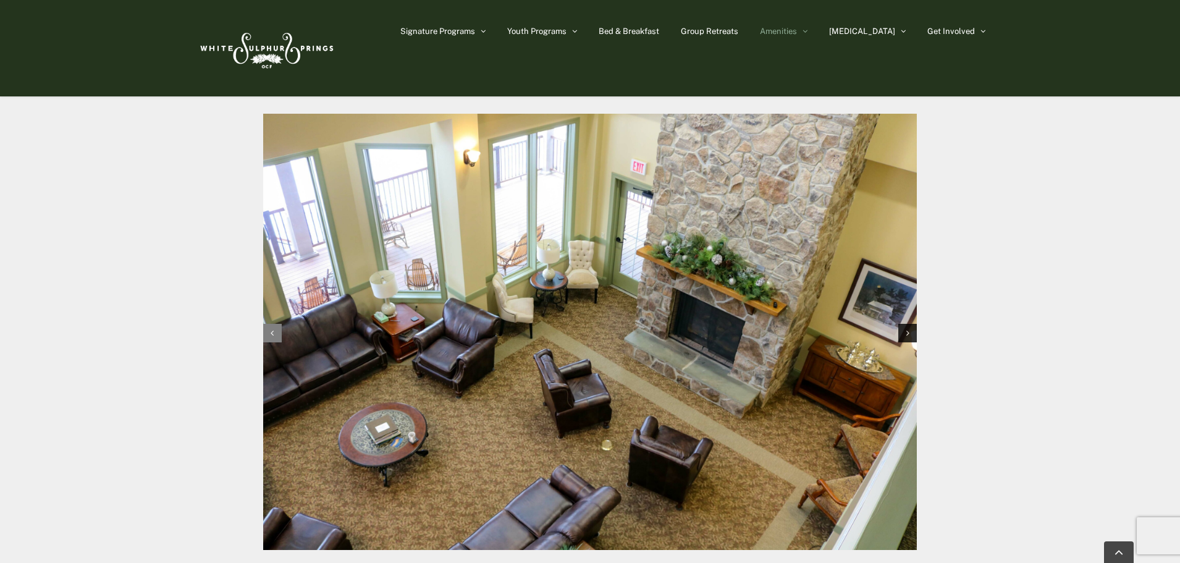
click at [271, 329] on icon "Previous slide" at bounding box center [272, 333] width 3 height 9
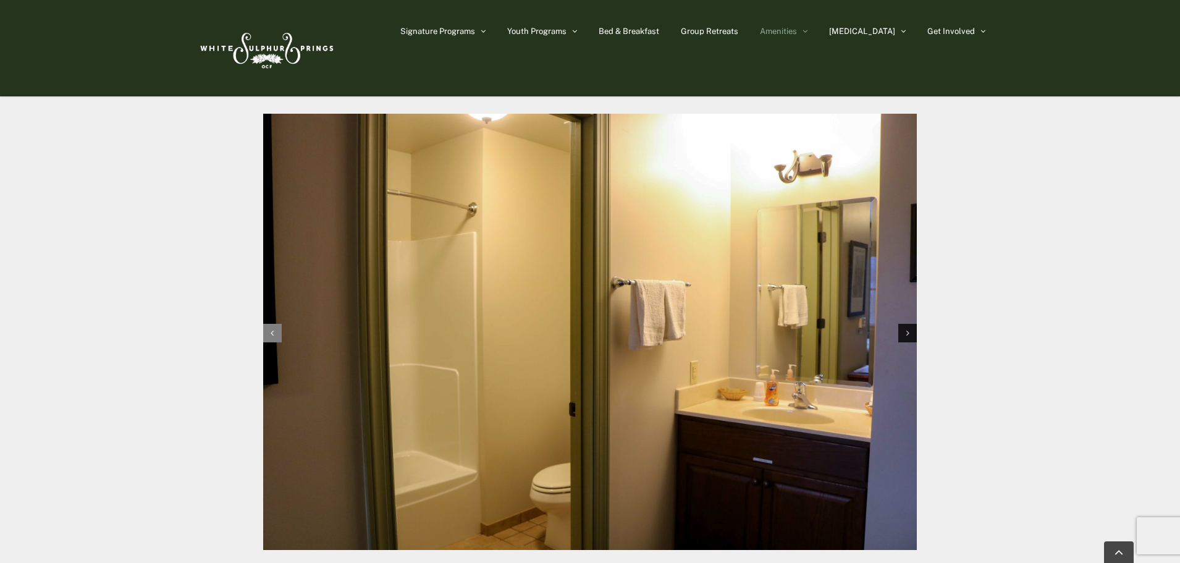
click at [271, 329] on icon "Previous slide" at bounding box center [272, 333] width 3 height 9
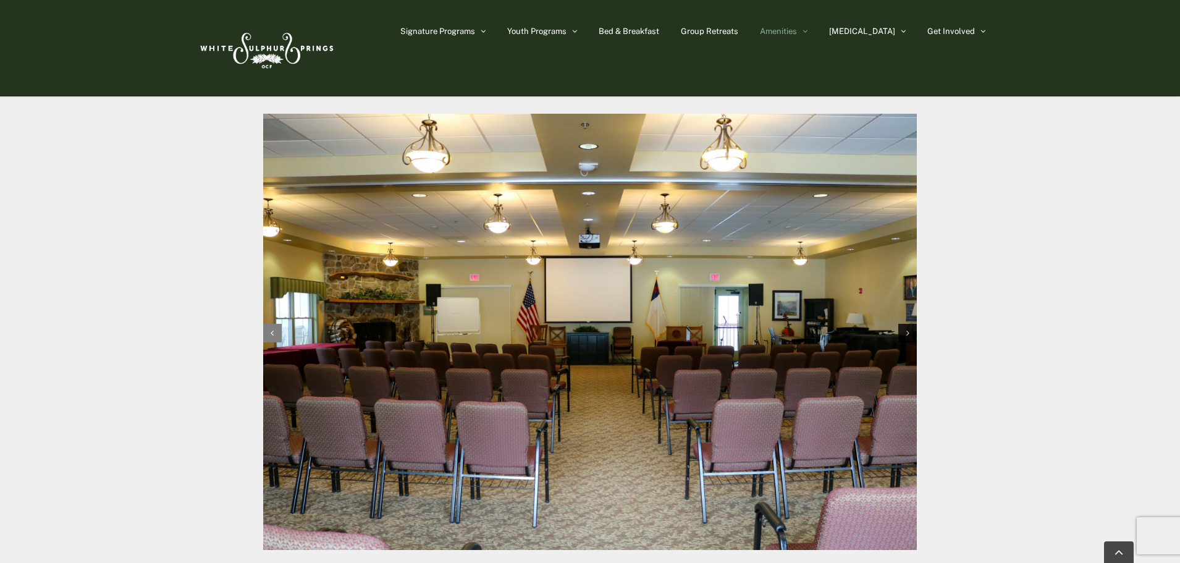
click at [271, 329] on icon "Previous slide" at bounding box center [272, 333] width 3 height 9
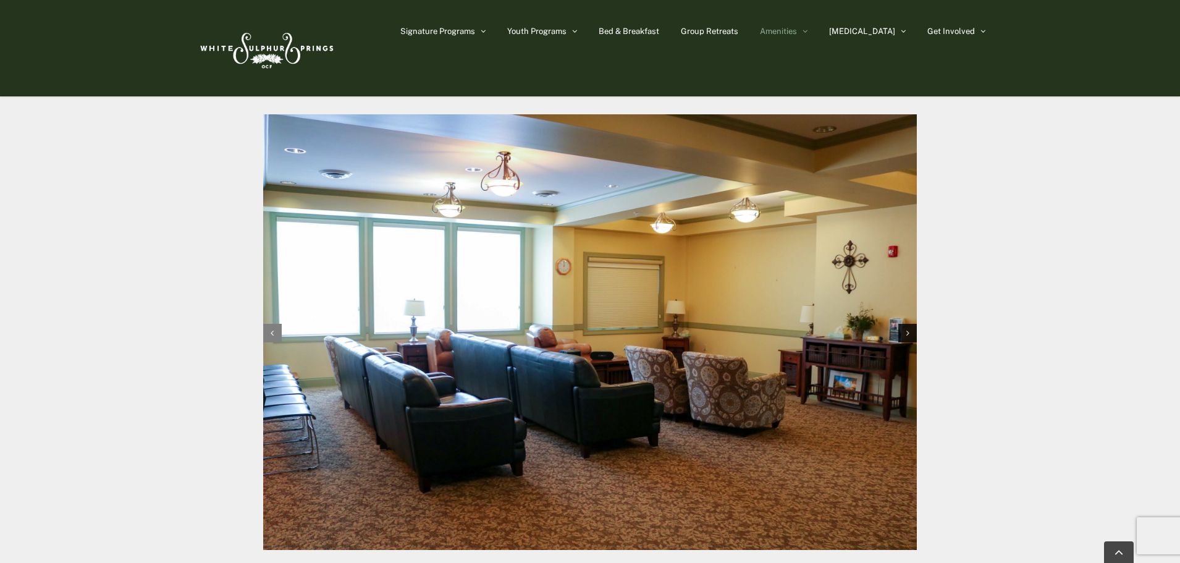
click at [271, 329] on icon "Previous slide" at bounding box center [272, 333] width 3 height 9
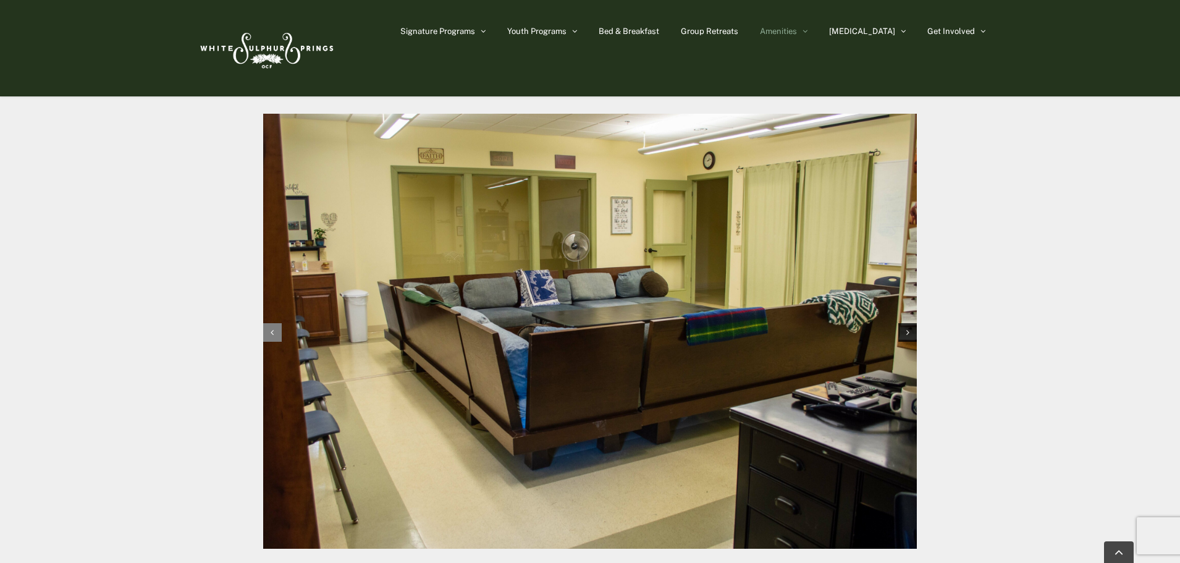
click at [271, 328] on icon "Previous slide" at bounding box center [272, 332] width 3 height 9
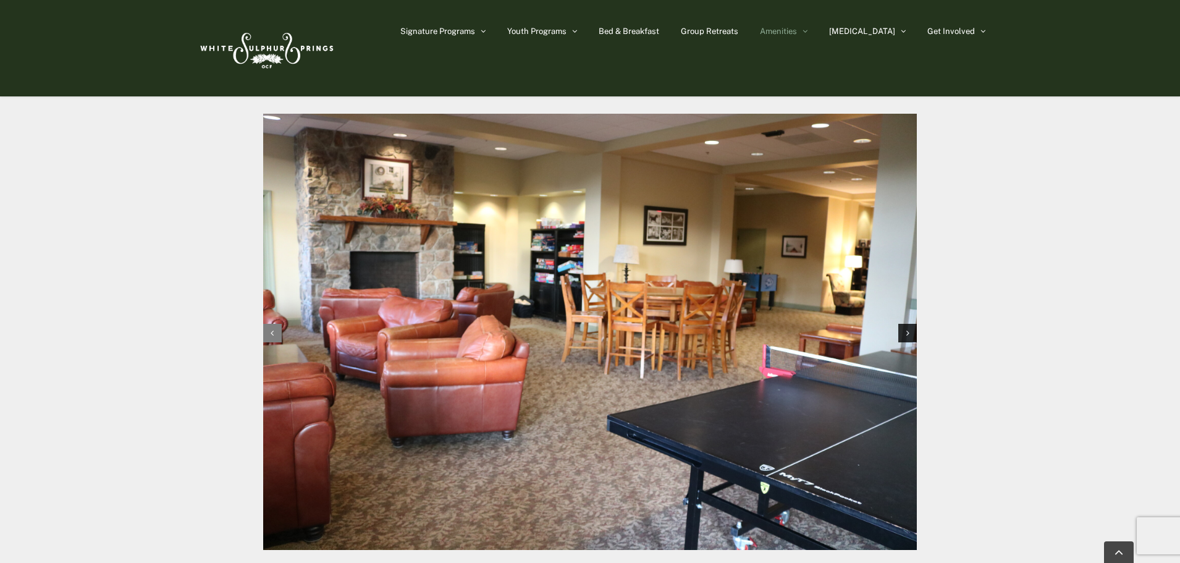
click at [271, 329] on icon "Previous slide" at bounding box center [272, 333] width 3 height 9
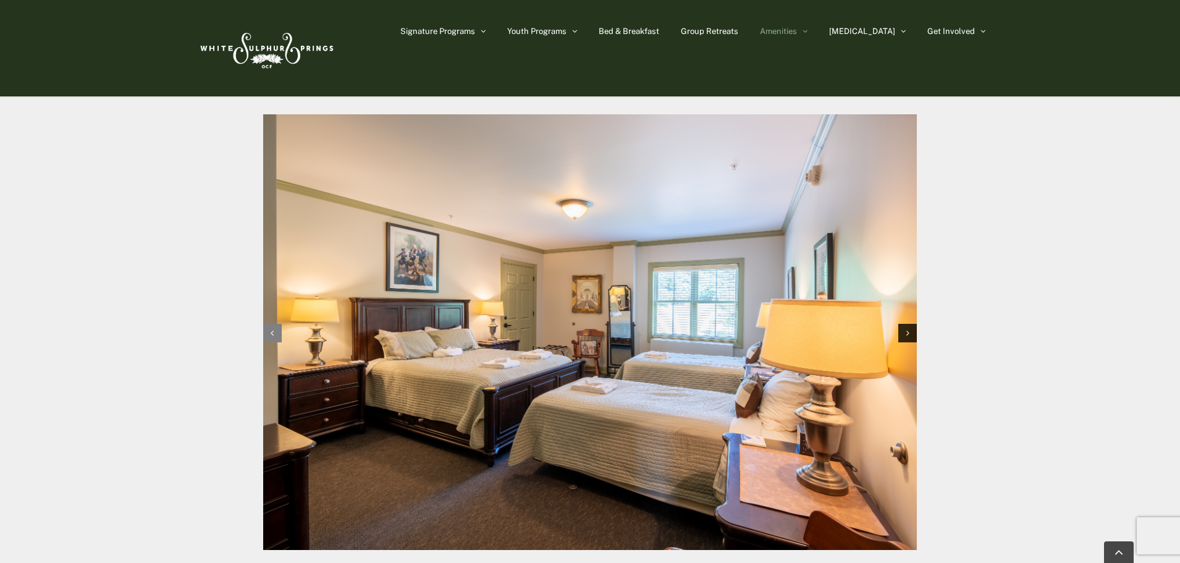
click at [271, 329] on icon "Previous slide" at bounding box center [272, 333] width 3 height 9
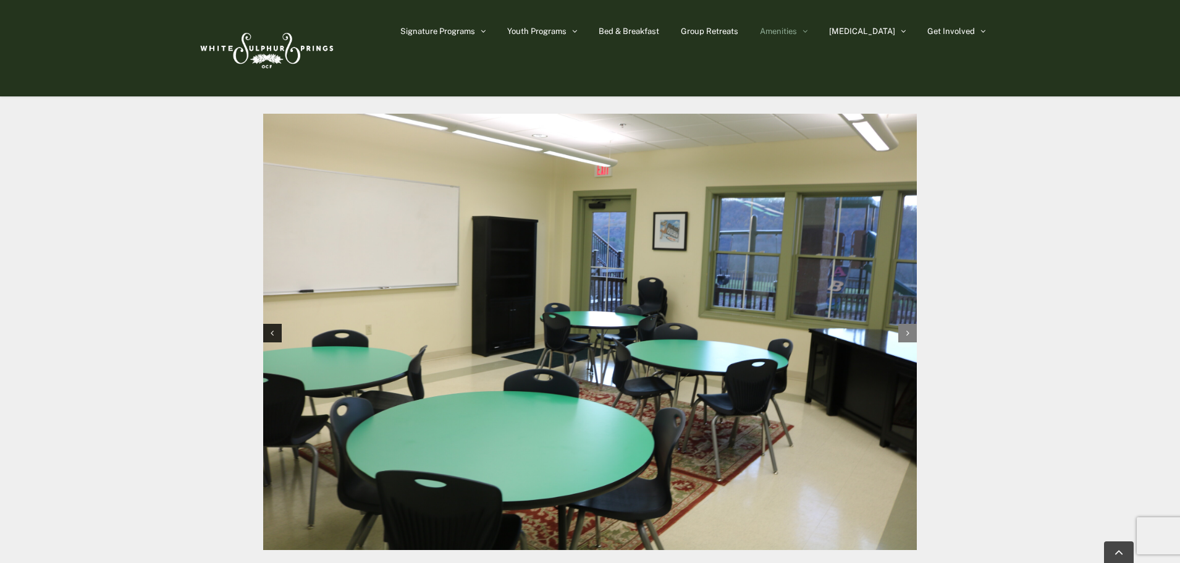
click at [913, 324] on div "Next slide" at bounding box center [908, 333] width 19 height 19
